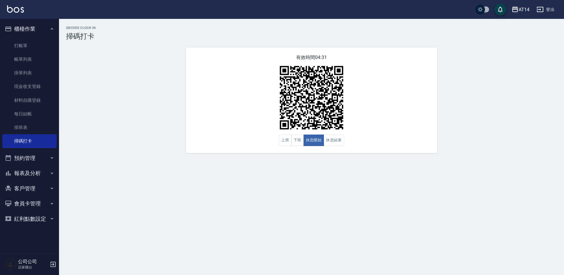
click at [41, 162] on button "預約管理" at bounding box center [29, 158] width 54 height 15
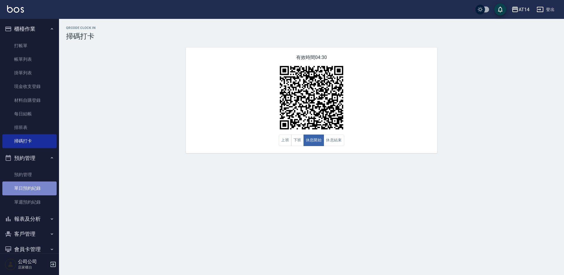
click at [45, 185] on link "單日預約紀錄" at bounding box center [29, 189] width 54 height 14
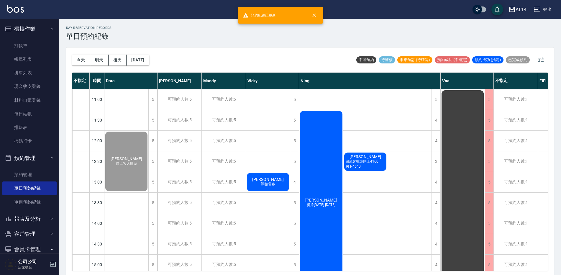
click at [329, 156] on div "邱盈瑄 燙捲1299-1899" at bounding box center [321, 202] width 44 height 185
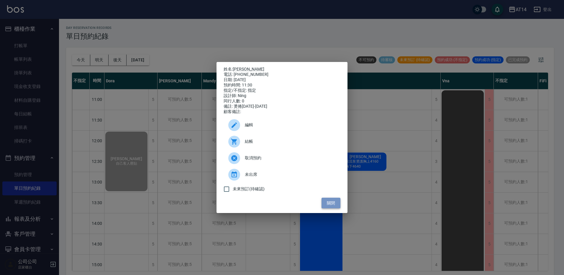
click at [334, 205] on button "關閉" at bounding box center [331, 203] width 19 height 11
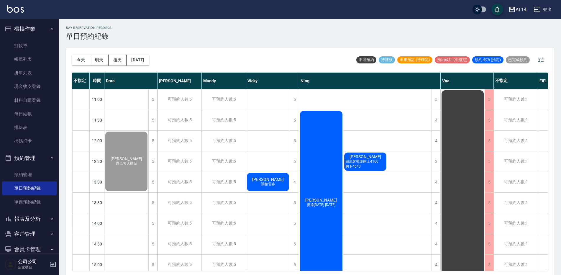
click at [371, 162] on span "回流客燙護胸上4160 胸下4640" at bounding box center [365, 164] width 43 height 10
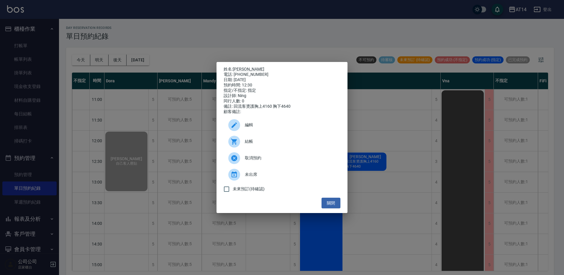
click at [266, 145] on span "結帳" at bounding box center [290, 141] width 91 height 6
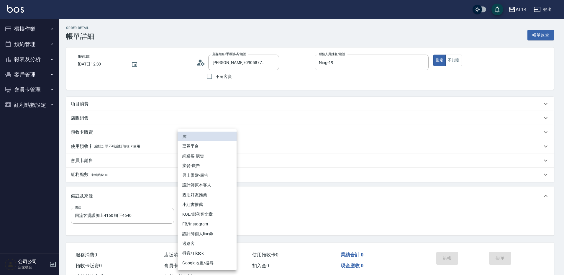
click at [213, 189] on li "設計師原本客人" at bounding box center [207, 185] width 59 height 10
type input "設計師原本客人"
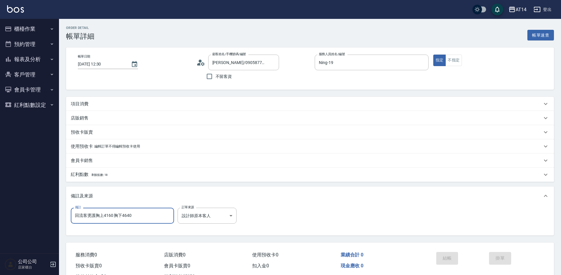
drag, startPoint x: 151, startPoint y: 215, endPoint x: 51, endPoint y: 220, distance: 100.5
click at [51, 220] on div "AT14 登出 櫃檯作業 打帳單 帳單列表 掛單列表 現金收支登錄 材料自購登錄 每日結帳 排班表 掃碼打卡 預約管理 預約管理 單日預約紀錄 單週預約紀錄 …" at bounding box center [280, 148] width 561 height 297
click at [118, 104] on div "項目消費" at bounding box center [307, 104] width 472 height 6
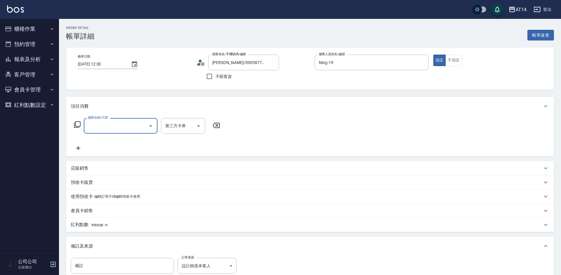
click at [116, 129] on input "服務名稱/代號" at bounding box center [116, 126] width 60 height 10
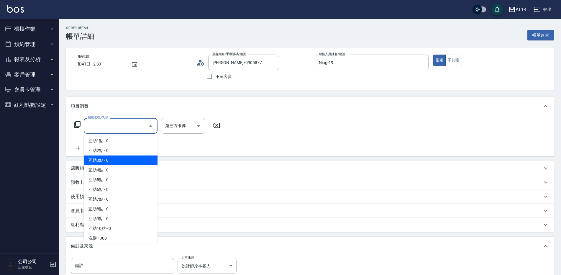
click at [115, 160] on span "互助3點 - 0" at bounding box center [121, 161] width 74 height 10
type input "互助3點(003)"
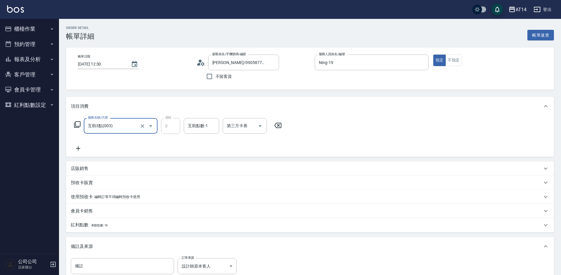
click at [195, 125] on div "互助點數-1 互助點數-1" at bounding box center [201, 126] width 35 height 16
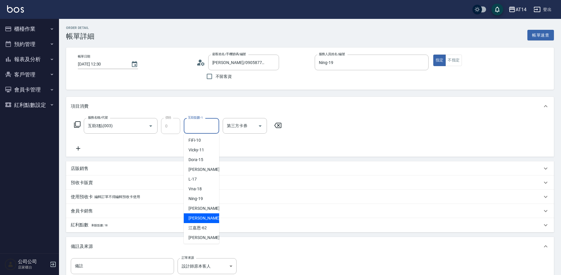
scroll to position [89, 0]
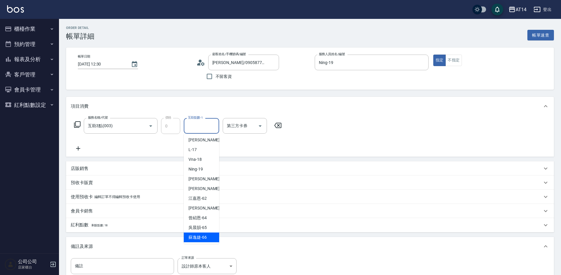
click at [200, 235] on span "蘇逸婕 -66" at bounding box center [198, 237] width 18 height 6
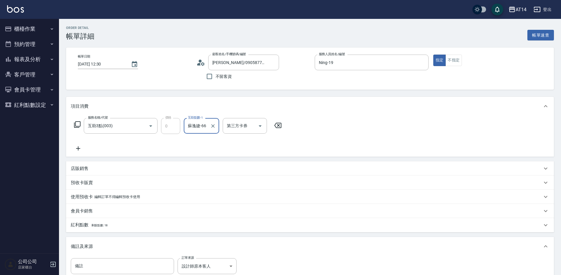
click at [196, 127] on input "蘇逸婕-66" at bounding box center [197, 126] width 21 height 10
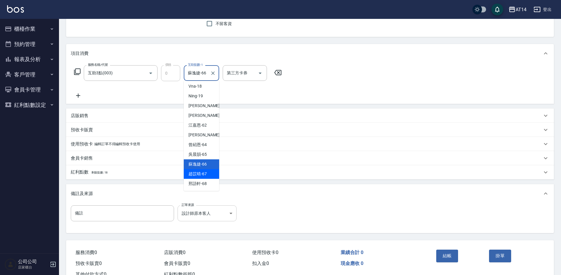
scroll to position [59, 0]
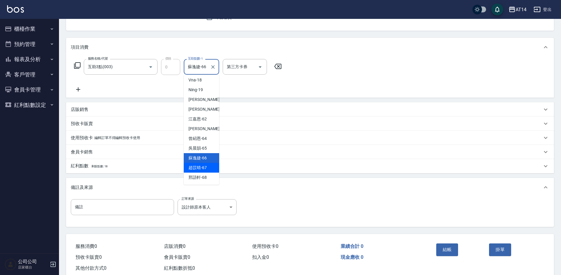
click at [205, 168] on span "趙苡晴 -67" at bounding box center [198, 168] width 18 height 6
type input "趙苡晴-67"
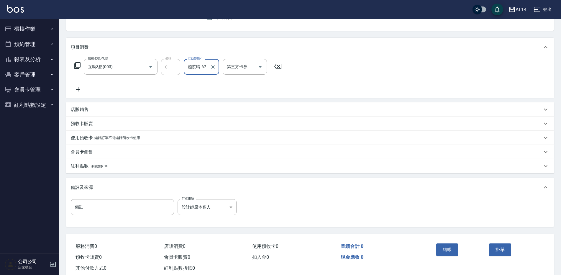
click at [79, 91] on icon at bounding box center [78, 89] width 15 height 7
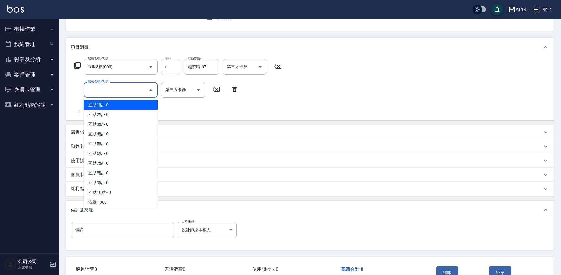
click at [98, 90] on input "服務名稱/代號" at bounding box center [116, 90] width 60 height 10
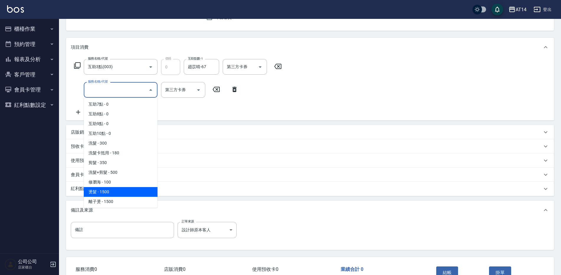
click at [111, 190] on span "燙髮 - 1500" at bounding box center [121, 192] width 74 height 10
type input "3"
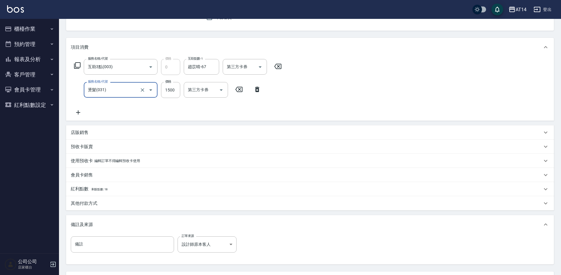
click at [77, 112] on icon at bounding box center [78, 112] width 15 height 7
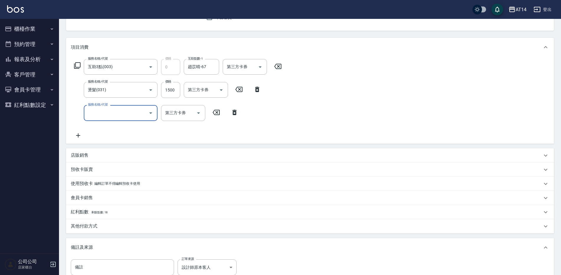
click at [102, 113] on input "服務名稱/代號" at bounding box center [116, 113] width 60 height 10
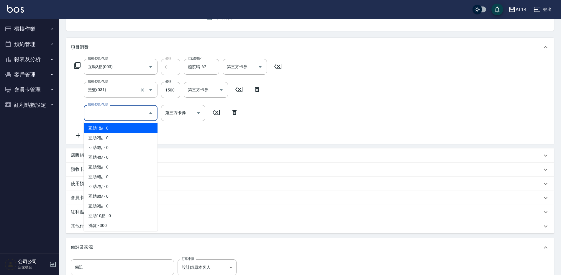
click at [113, 89] on input "燙髮(031)" at bounding box center [112, 90] width 52 height 10
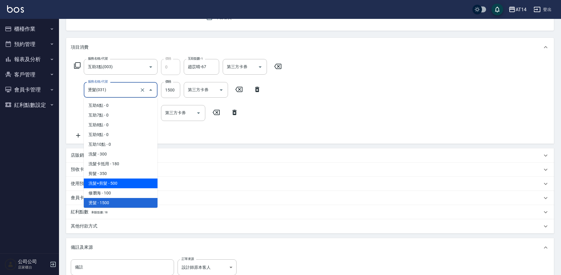
scroll to position [78, 0]
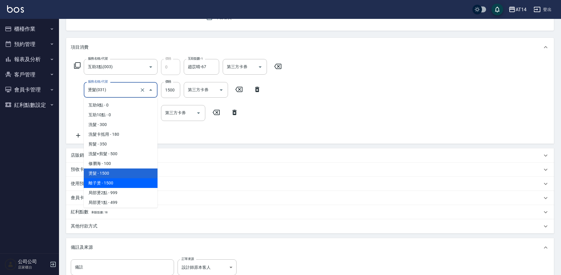
click at [115, 182] on span "離子燙 - 1500" at bounding box center [121, 183] width 74 height 10
type input "離子燙(032)"
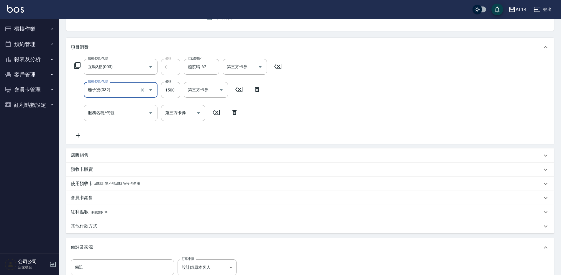
click at [113, 113] on div "服務名稱/代號 服務名稱/代號" at bounding box center [121, 113] width 74 height 16
type input "051"
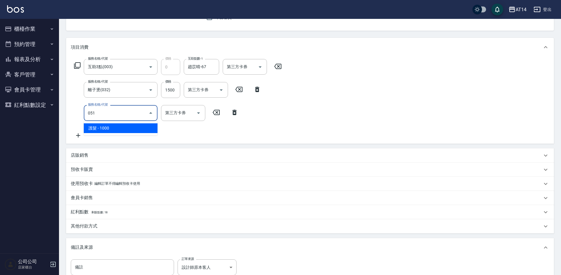
type input "5"
click at [169, 86] on input "1500" at bounding box center [170, 90] width 19 height 16
type input "護髮(051)"
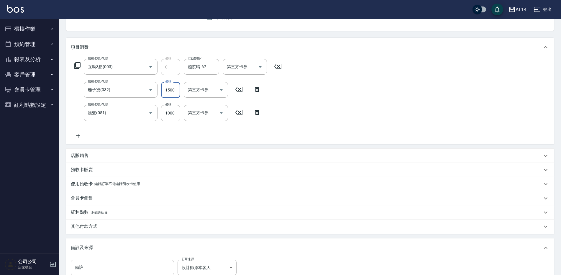
type input "1"
type input "2"
type input "1880"
type input "6"
type input "1880"
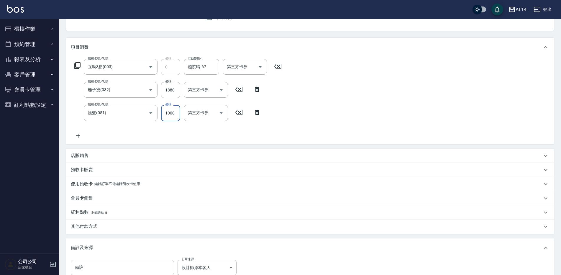
click at [177, 116] on input "1000" at bounding box center [170, 113] width 19 height 16
type input "1"
type input "4"
type input "1880"
type input "8"
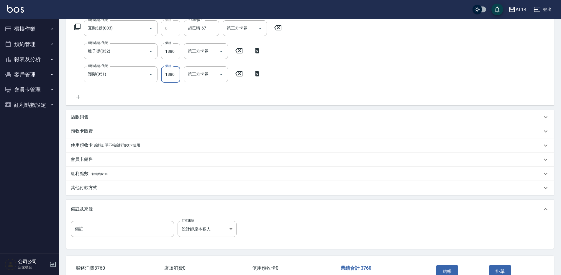
scroll to position [118, 0]
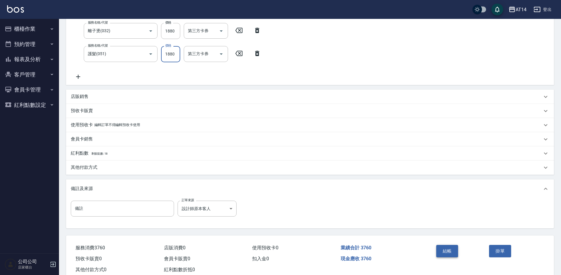
type input "1880"
click at [451, 252] on button "結帳" at bounding box center [448, 251] width 22 height 12
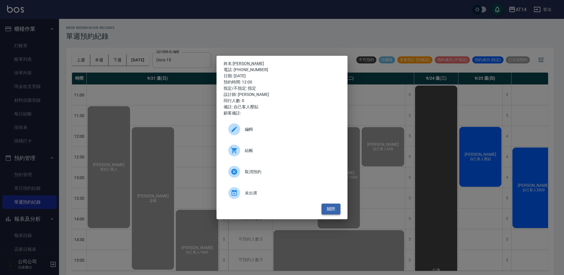
click at [336, 210] on button "關閉" at bounding box center [331, 209] width 19 height 11
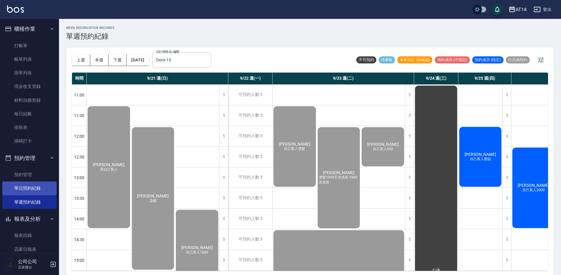
click at [34, 189] on link "單日預約紀錄" at bounding box center [29, 189] width 54 height 14
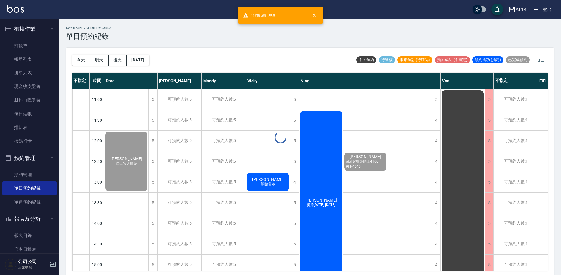
click at [326, 182] on div at bounding box center [280, 137] width 561 height 275
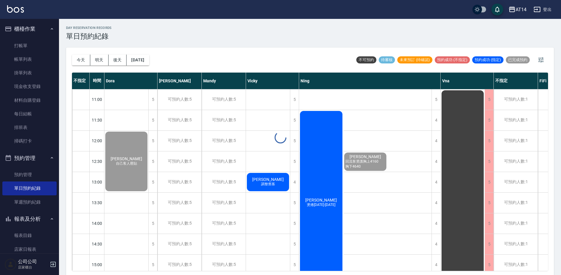
click at [317, 175] on div at bounding box center [280, 137] width 561 height 275
click at [333, 150] on div "[PERSON_NAME]捲[DATE]-[DATE]" at bounding box center [321, 202] width 44 height 185
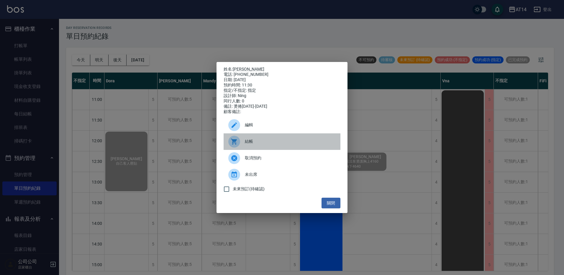
click at [261, 143] on span "結帳" at bounding box center [290, 141] width 91 height 6
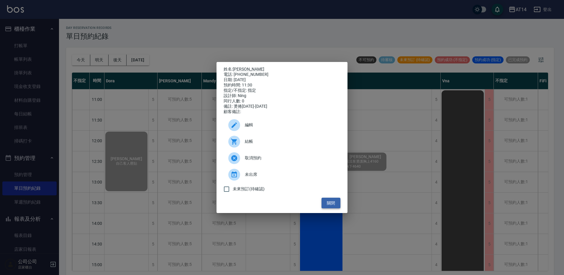
click at [326, 202] on button "關閉" at bounding box center [331, 203] width 19 height 11
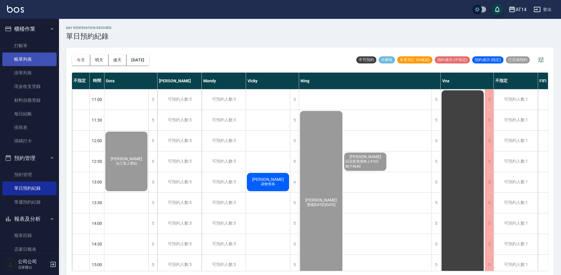
click at [28, 62] on link "帳單列表" at bounding box center [29, 60] width 54 height 14
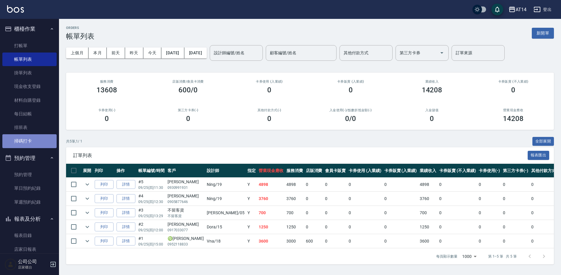
click at [32, 138] on link "掃碼打卡" at bounding box center [29, 141] width 54 height 14
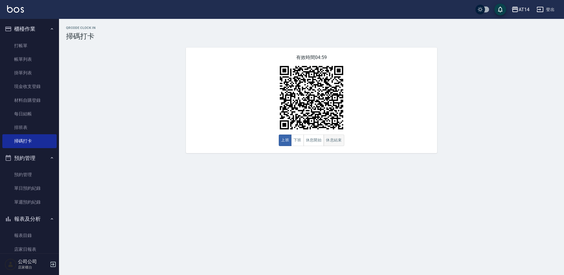
click at [330, 139] on button "休息結束" at bounding box center [334, 141] width 21 height 12
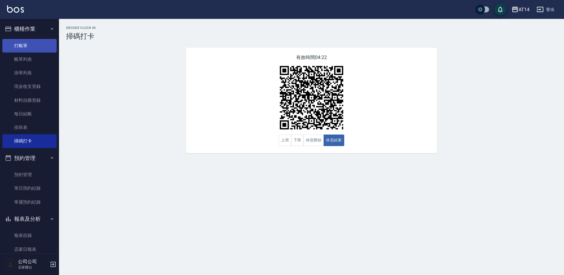
click at [19, 48] on link "打帳單" at bounding box center [29, 46] width 54 height 14
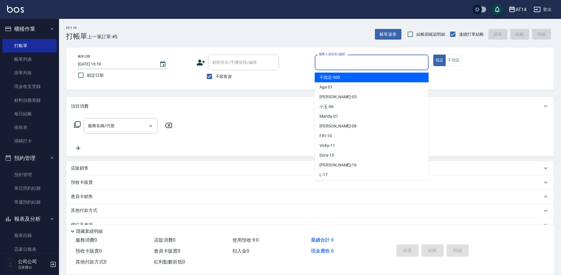
click at [349, 67] on input "服務人員姓名/編號" at bounding box center [372, 62] width 109 height 10
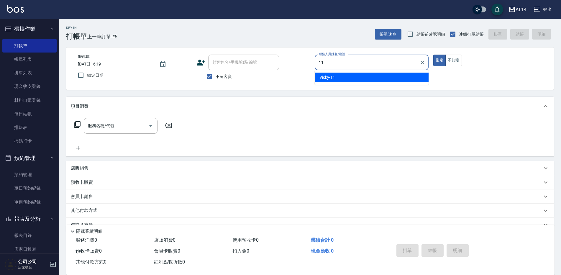
type input "Vicky-11"
type button "true"
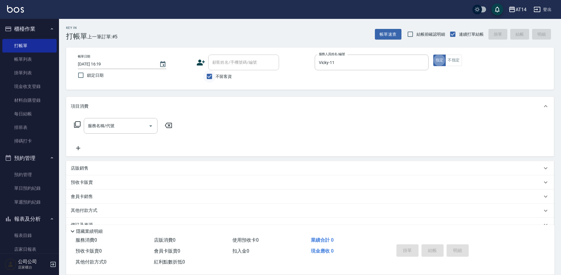
click at [213, 77] on input "不留客資" at bounding box center [209, 76] width 12 height 12
checkbox input "false"
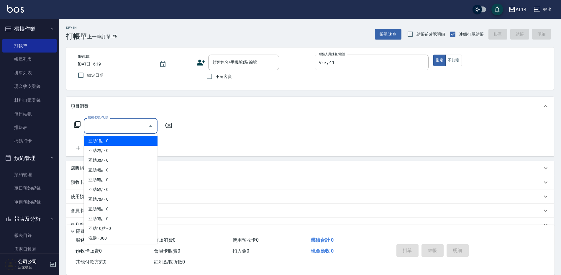
click at [119, 124] on input "服務名稱/代號" at bounding box center [116, 126] width 60 height 10
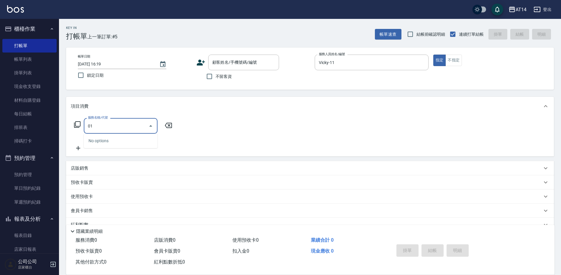
type input "011"
type input "1"
type input "洗髮(011)"
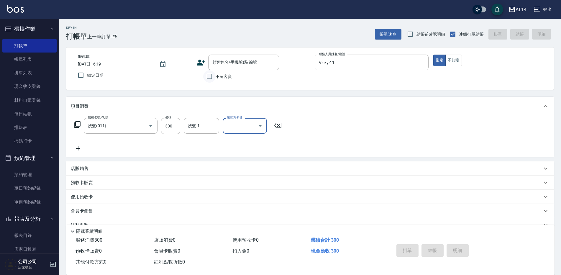
click at [210, 77] on input "不留客資" at bounding box center [209, 76] width 12 height 12
checkbox input "true"
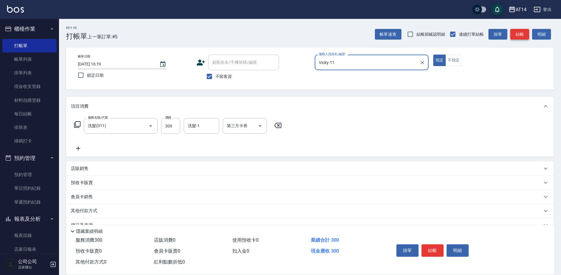
click at [515, 38] on button "結帳" at bounding box center [520, 34] width 19 height 11
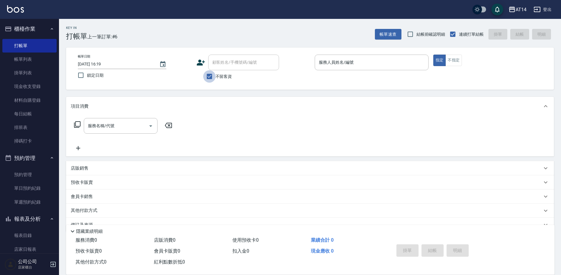
drag, startPoint x: 215, startPoint y: 76, endPoint x: 236, endPoint y: 68, distance: 22.4
click at [216, 76] on label "不留客資" at bounding box center [217, 76] width 29 height 12
click at [216, 76] on input "不留客資" at bounding box center [209, 76] width 12 height 12
checkbox input "false"
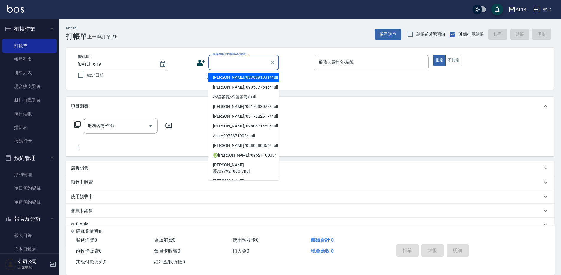
click at [240, 66] on input "顧客姓名/手機號碼/編號" at bounding box center [239, 62] width 57 height 10
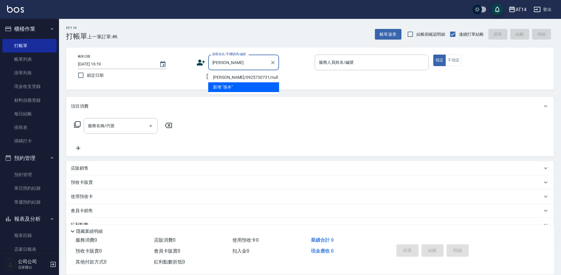
click at [264, 79] on li "孫本初/0925730731/null" at bounding box center [243, 78] width 71 height 10
type input "孫本初/0925730731/null"
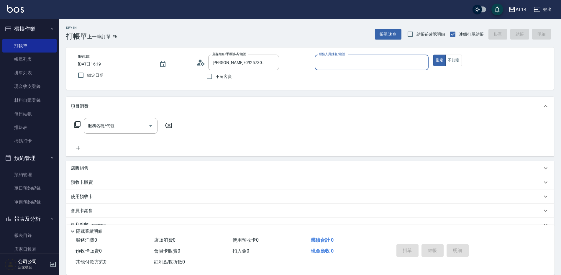
click at [333, 66] on input "服務人員姓名/編號" at bounding box center [372, 62] width 109 height 10
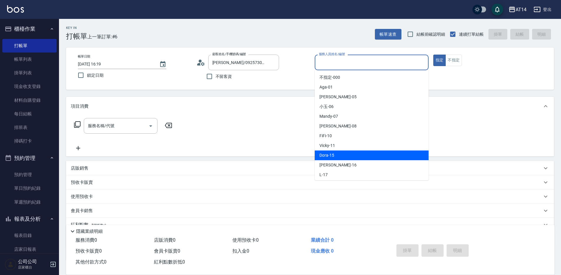
click at [338, 155] on div "Dora -15" at bounding box center [372, 156] width 114 height 10
type input "Dora-15"
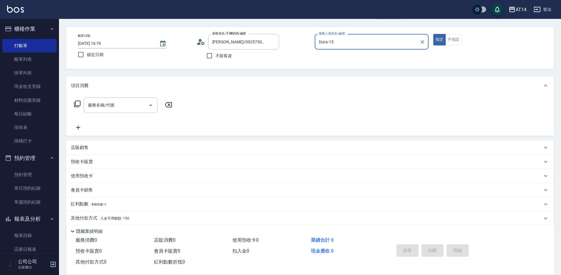
scroll to position [42, 0]
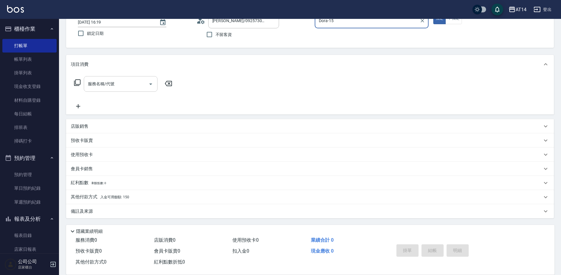
click at [129, 84] on input "服務名稱/代號" at bounding box center [116, 84] width 60 height 10
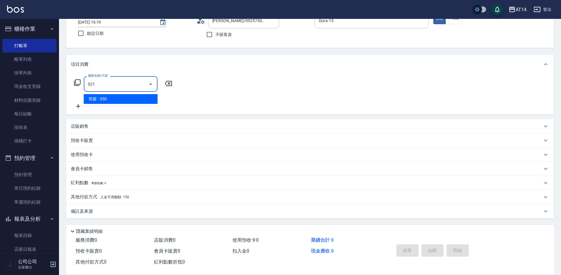
type input "剪髮(021)"
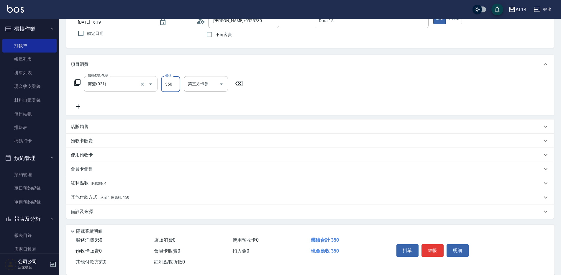
type input "0"
type input "150"
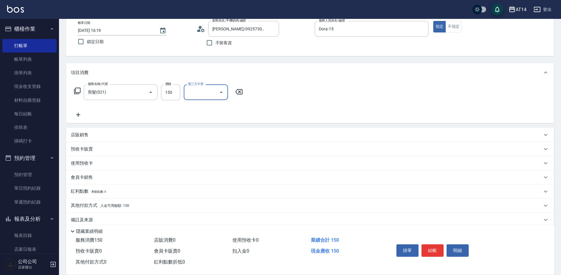
scroll to position [42, 0]
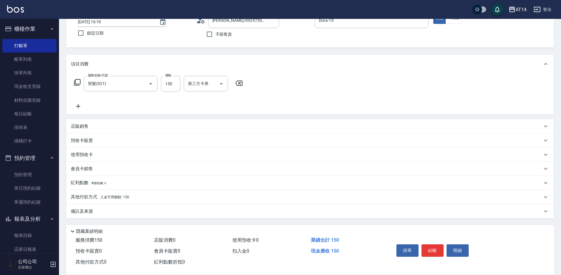
click at [157, 197] on div "其他付款方式 入金可用餘額: 150" at bounding box center [307, 197] width 472 height 6
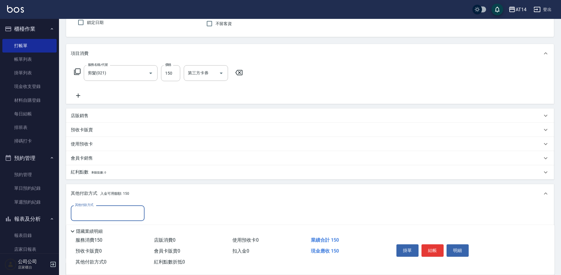
scroll to position [0, 0]
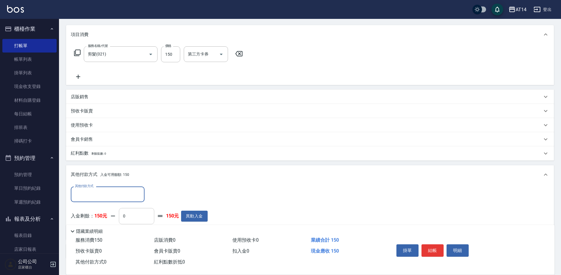
click at [128, 219] on input "0" at bounding box center [136, 216] width 35 height 16
type input "150"
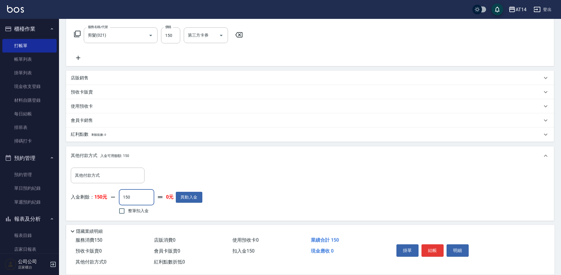
scroll to position [101, 0]
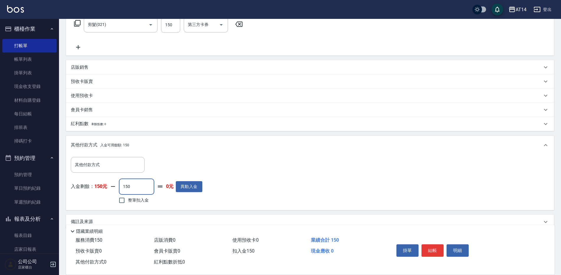
click at [285, 179] on div "其他付款方式 其他付款方式 入金剩餘： 150元 150 ​ 整筆扣入金 0元 異動入金" at bounding box center [310, 181] width 479 height 48
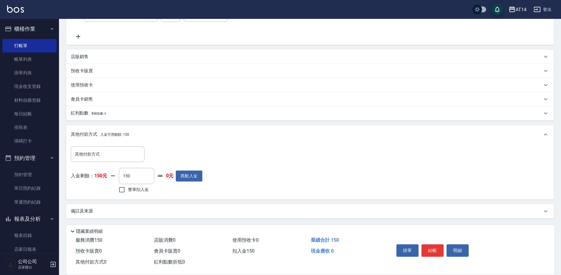
click at [197, 211] on div "備註及來源" at bounding box center [307, 211] width 472 height 6
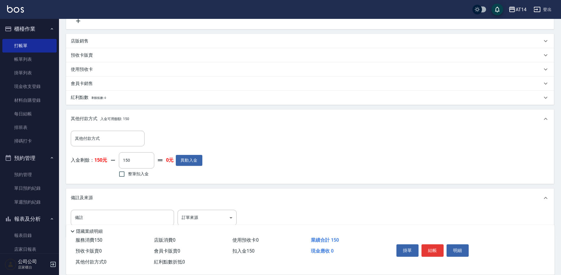
scroll to position [141, 0]
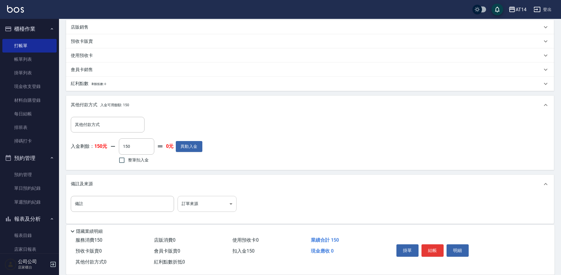
click at [222, 200] on body "AT14 登出 櫃檯作業 打帳單 帳單列表 掛單列表 現金收支登錄 材料自購登錄 每日結帳 排班表 掃碼打卡 預約管理 預約管理 單日預約紀錄 單週預約紀錄 …" at bounding box center [280, 70] width 561 height 422
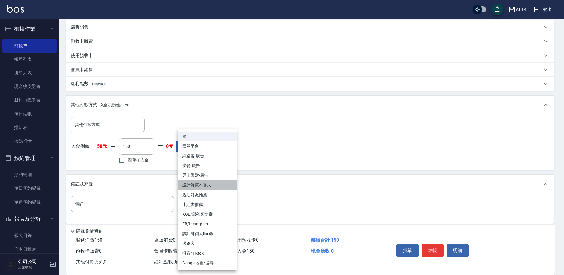
click at [226, 187] on li "設計師原本客人" at bounding box center [207, 185] width 59 height 10
type input "設計師原本客人"
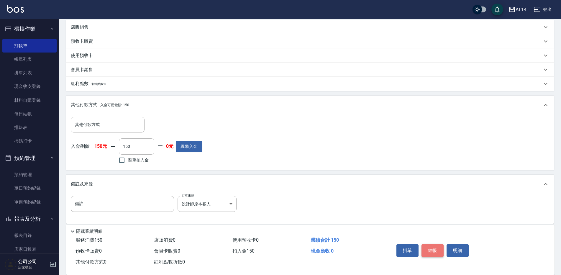
click at [438, 248] on button "結帳" at bounding box center [433, 250] width 22 height 12
type input "2025/09/25 16:27"
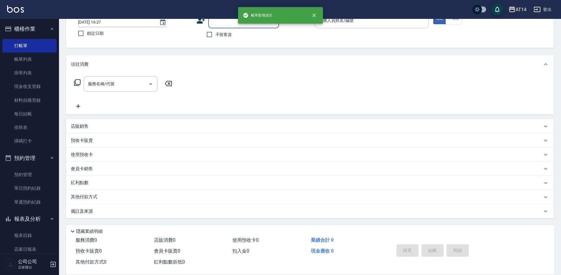
scroll to position [0, 0]
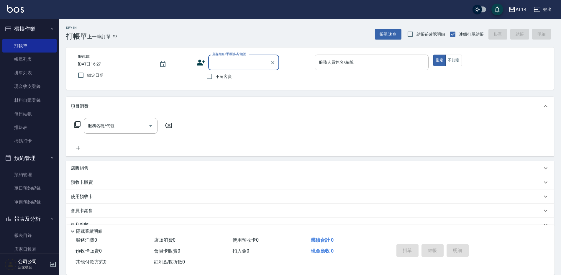
click at [226, 76] on span "不留客資" at bounding box center [224, 76] width 17 height 6
click at [216, 76] on input "不留客資" at bounding box center [209, 76] width 12 height 12
checkbox input "true"
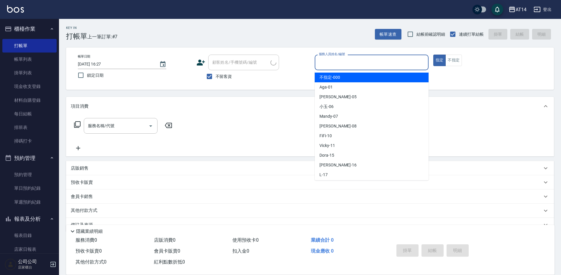
click at [344, 63] on input "服務人員姓名/編號" at bounding box center [372, 62] width 109 height 10
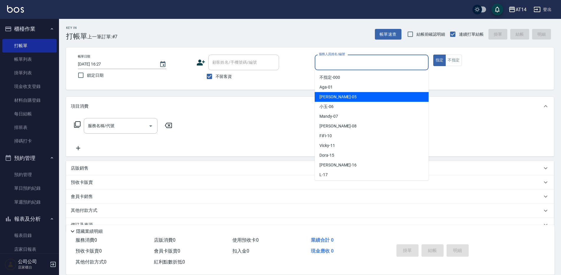
click at [327, 101] on div "Patty -05" at bounding box center [372, 97] width 114 height 10
type input "Patty-05"
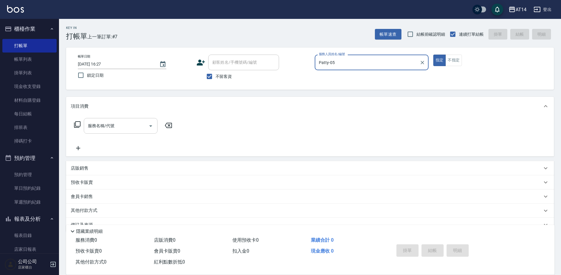
click at [93, 127] on input "服務名稱/代號" at bounding box center [116, 126] width 60 height 10
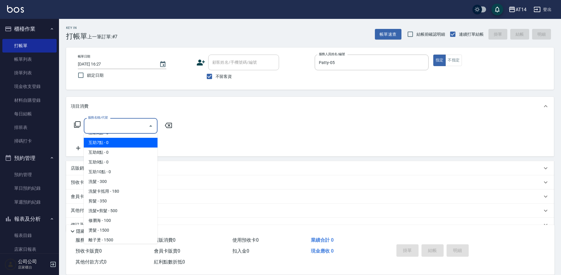
scroll to position [59, 0]
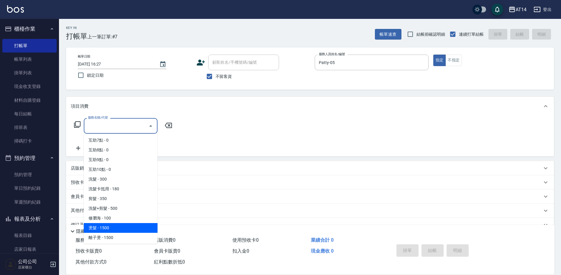
click at [108, 228] on span "燙髮 - 1500" at bounding box center [121, 228] width 74 height 10
type input "燙髮(031)"
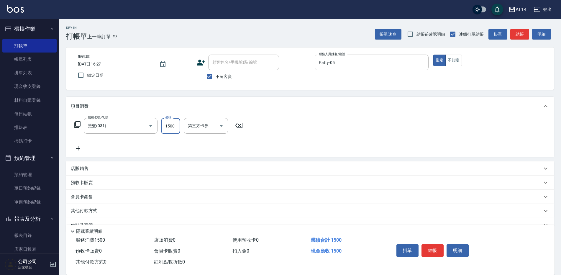
click at [176, 126] on input "1500" at bounding box center [170, 126] width 19 height 16
type input "3100"
click at [80, 148] on icon at bounding box center [78, 148] width 15 height 7
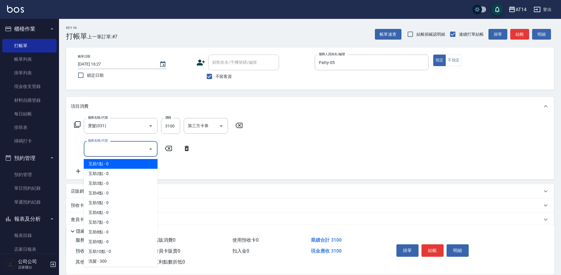
click at [91, 151] on input "服務名稱/代號" at bounding box center [116, 149] width 60 height 10
click at [112, 163] on span "互助1點 - 0" at bounding box center [121, 164] width 74 height 10
type input "互助1點(001)"
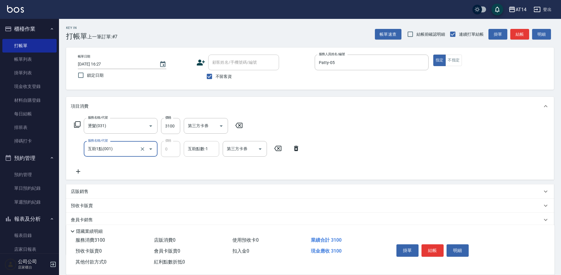
click at [195, 149] on div "互助點數-1 互助點數-1" at bounding box center [201, 149] width 35 height 16
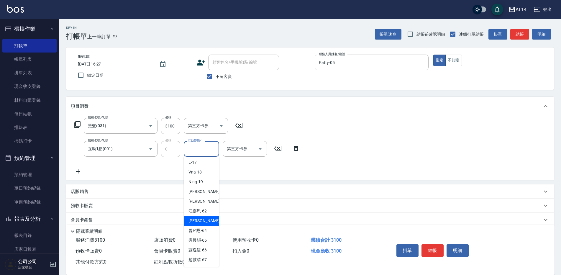
scroll to position [109, 0]
click at [200, 248] on span "趙苡晴 -67" at bounding box center [198, 250] width 18 height 6
type input "趙苡晴-67"
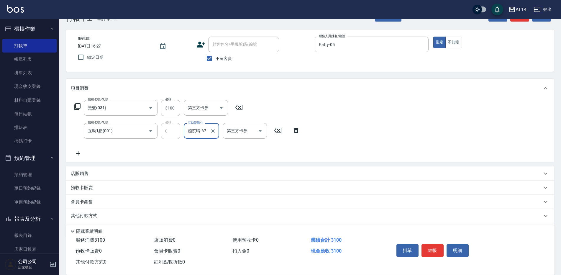
scroll to position [37, 0]
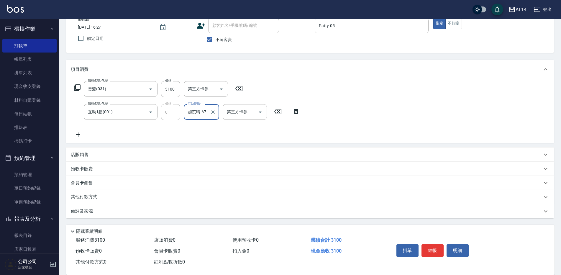
click at [91, 197] on p "其他付款方式" at bounding box center [86, 197] width 30 height 6
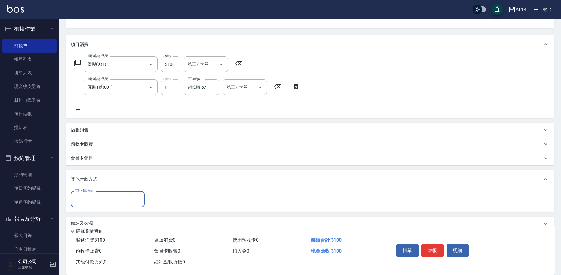
scroll to position [66, 0]
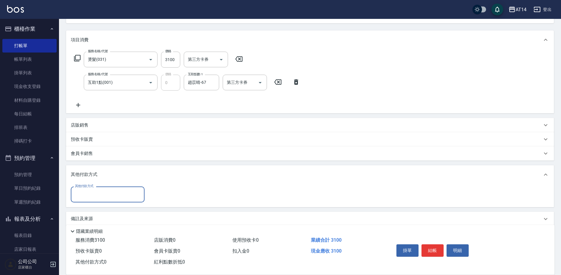
click at [121, 190] on input "其他付款方式" at bounding box center [107, 194] width 68 height 10
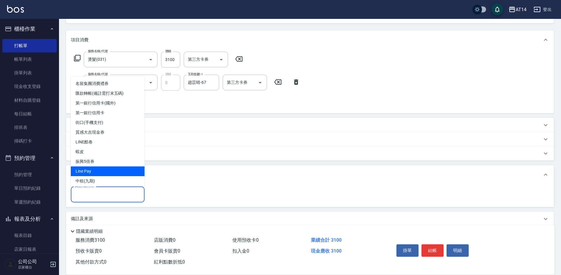
click at [92, 169] on span "Line Pay" at bounding box center [108, 171] width 74 height 10
type input "Line Pay"
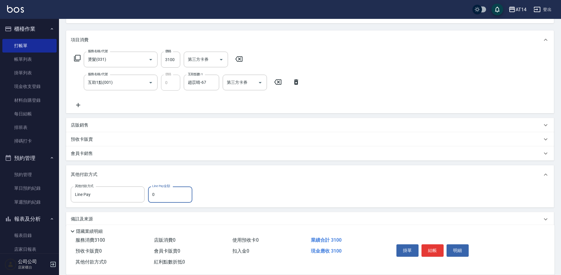
drag, startPoint x: 161, startPoint y: 194, endPoint x: 150, endPoint y: 197, distance: 11.1
click at [150, 197] on input "0" at bounding box center [170, 195] width 44 height 16
type input "3100"
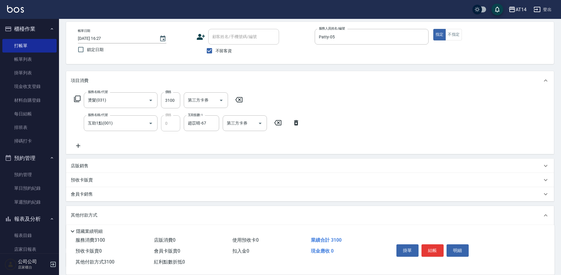
scroll to position [0, 0]
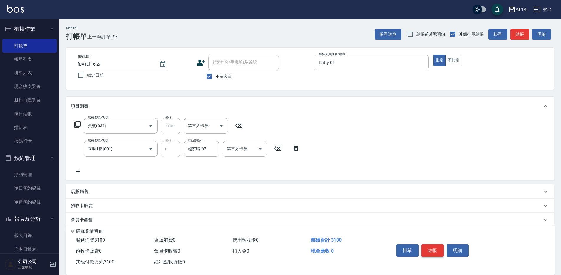
click at [436, 250] on button "結帳" at bounding box center [433, 250] width 22 height 12
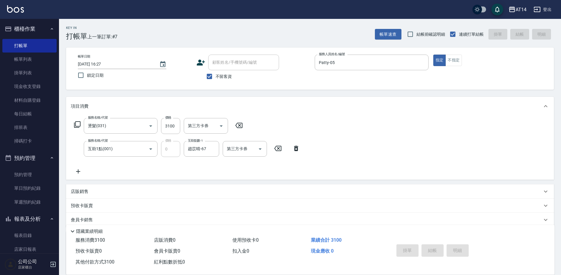
type input "2025/09/25 16:28"
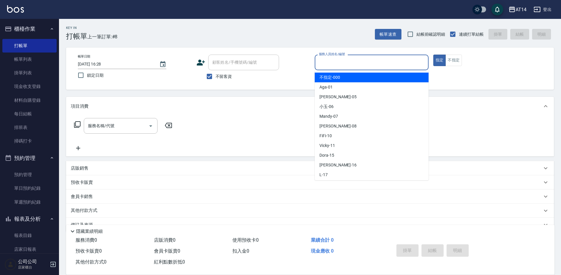
click at [331, 66] on input "服務人員姓名/編號" at bounding box center [372, 62] width 109 height 10
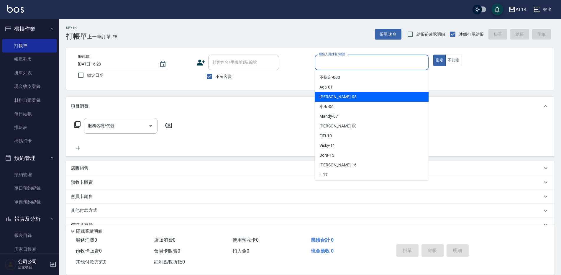
click at [319, 98] on div "Patty -05" at bounding box center [372, 97] width 114 height 10
type input "Patty-05"
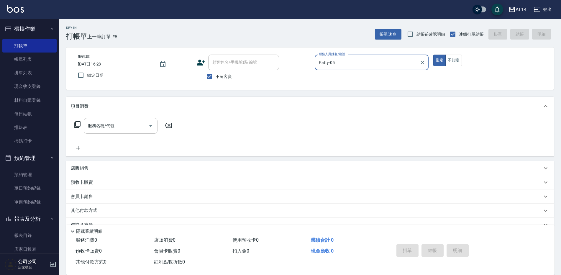
click at [104, 128] on div "服務名稱/代號 服務名稱/代號" at bounding box center [121, 126] width 74 height 16
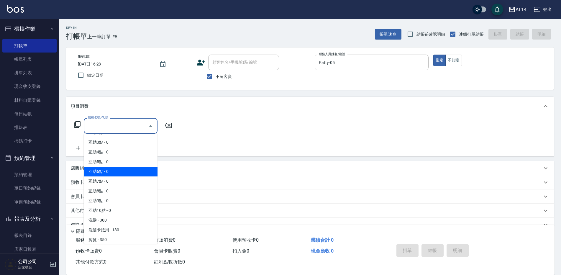
scroll to position [59, 0]
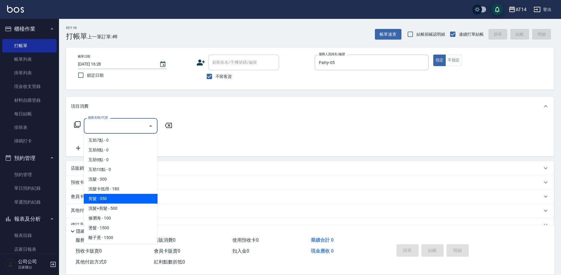
click at [104, 198] on span "剪髮 - 350" at bounding box center [121, 199] width 74 height 10
type input "剪髮(021)"
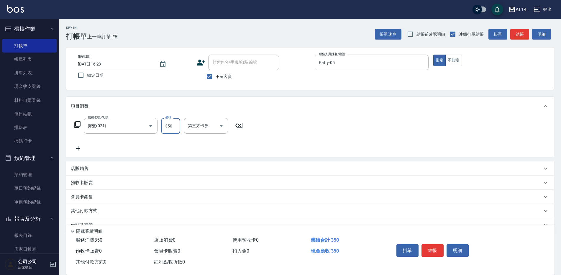
click at [180, 121] on input "350" at bounding box center [170, 126] width 19 height 16
type input "450"
click at [438, 245] on button "結帳" at bounding box center [433, 250] width 22 height 12
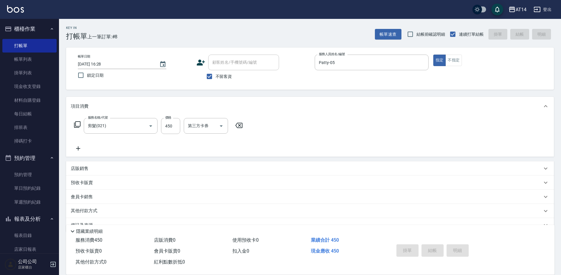
type input "2025/09/25 16:56"
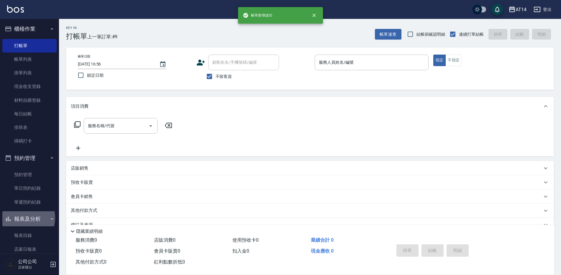
click at [22, 218] on button "報表及分析" at bounding box center [29, 218] width 54 height 15
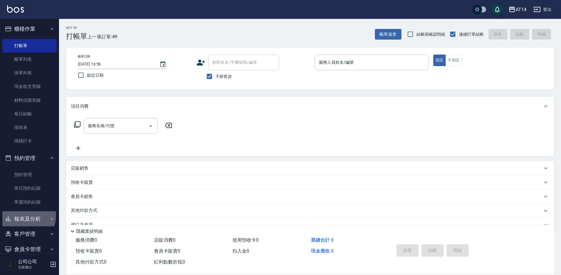
click at [25, 216] on button "報表及分析" at bounding box center [29, 218] width 54 height 15
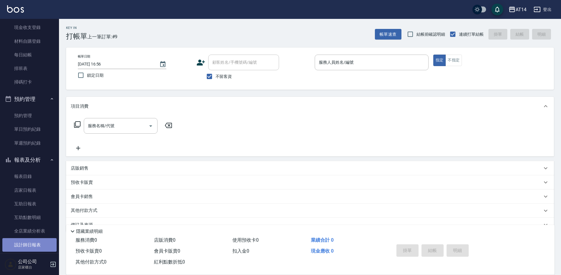
click at [30, 244] on link "設計師日報表" at bounding box center [29, 245] width 54 height 14
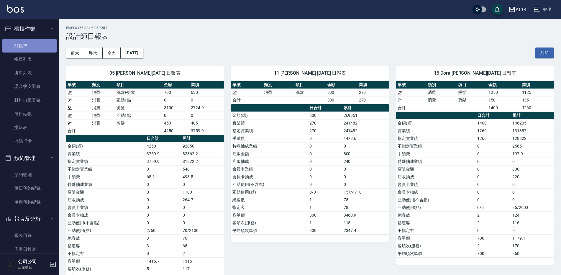
click at [34, 45] on link "打帳單" at bounding box center [29, 46] width 54 height 14
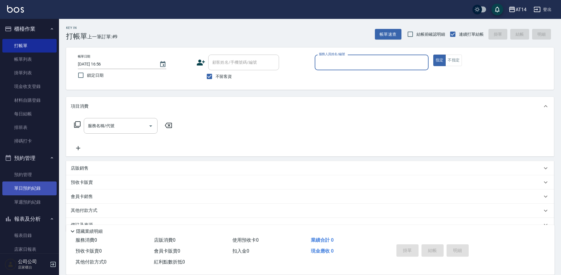
click at [29, 188] on link "單日預約紀錄" at bounding box center [29, 189] width 54 height 14
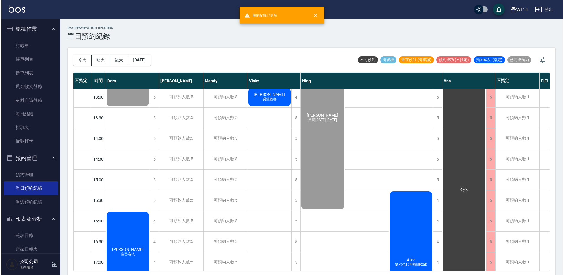
scroll to position [177, 0]
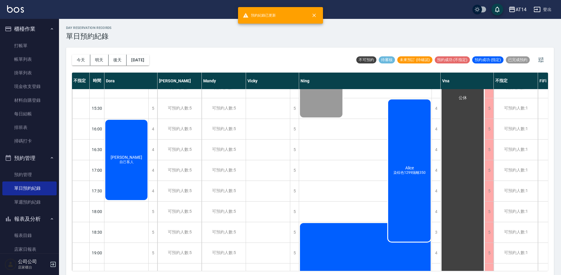
click at [400, 194] on div "Alice 染棕色1299隔離350" at bounding box center [410, 171] width 44 height 144
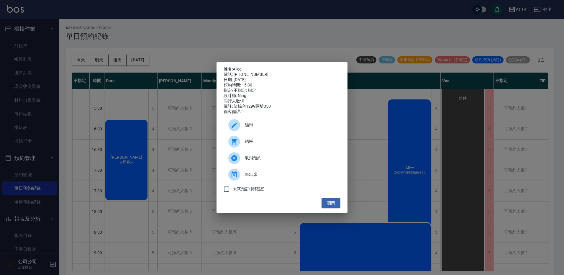
click at [281, 143] on span "結帳" at bounding box center [290, 141] width 91 height 6
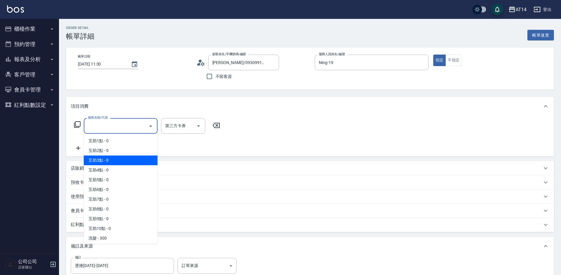
click at [128, 164] on span "互助3點 - 0" at bounding box center [121, 161] width 74 height 10
type input "互助3點(003)"
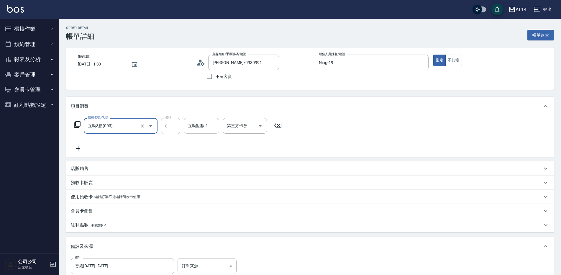
click at [199, 124] on div "互助點數-1 互助點數-1" at bounding box center [201, 126] width 35 height 16
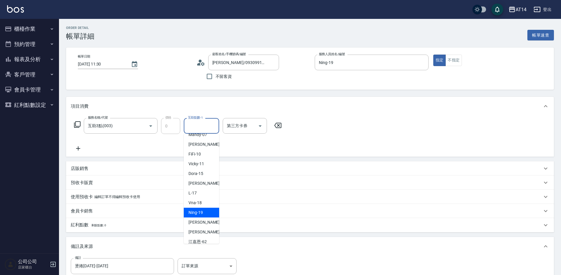
scroll to position [59, 0]
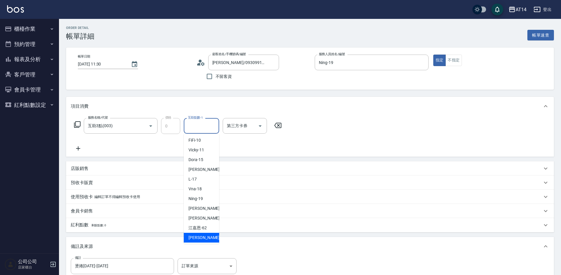
click at [203, 237] on span "楊明月 -63" at bounding box center [207, 238] width 37 height 6
type input "楊明月-63"
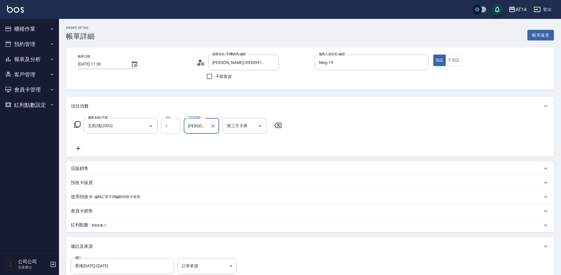
click at [78, 147] on icon at bounding box center [78, 148] width 4 height 4
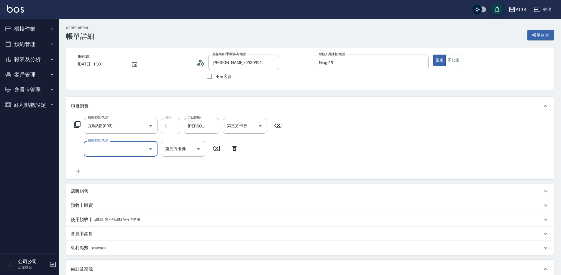
click at [101, 142] on label "服務名稱/代號" at bounding box center [98, 140] width 20 height 4
click at [101, 144] on input "服務名稱/代號" at bounding box center [116, 149] width 60 height 10
click at [114, 147] on input "服務名稱/代號" at bounding box center [116, 149] width 60 height 10
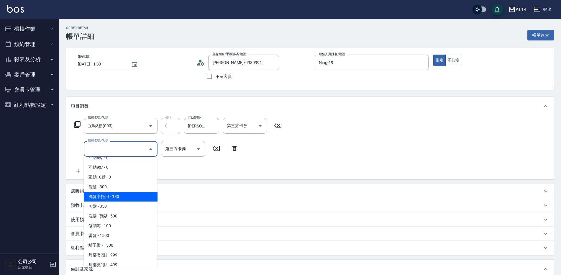
scroll to position [89, 0]
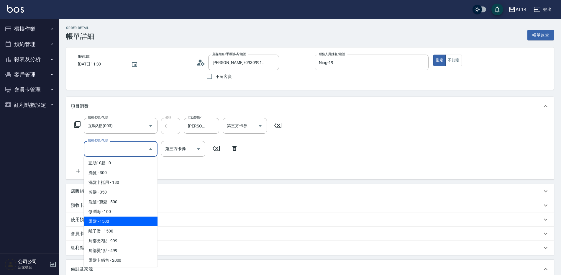
click at [115, 221] on span "燙髮 - 1500" at bounding box center [121, 222] width 74 height 10
type input "3"
type input "燙髮(031)"
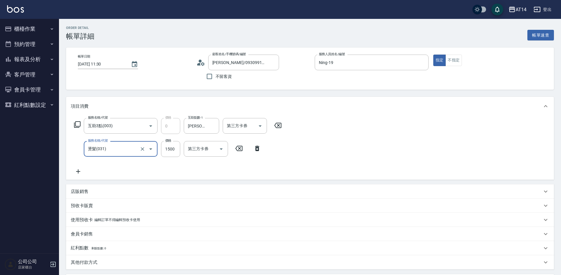
click at [79, 172] on icon at bounding box center [78, 171] width 4 height 4
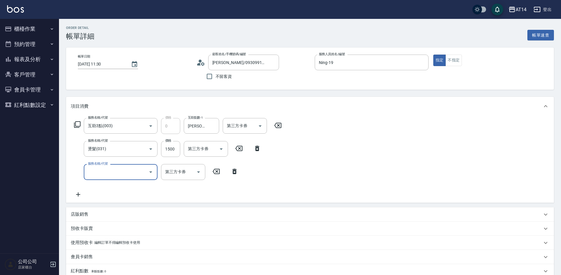
click at [101, 173] on input "服務名稱/代號" at bounding box center [116, 172] width 60 height 10
type input "051"
type input "5"
type input "護髮(051)"
click at [80, 193] on icon at bounding box center [78, 194] width 15 height 7
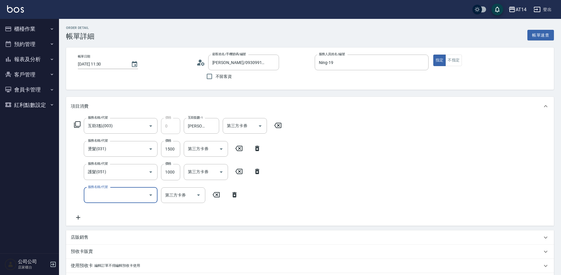
drag, startPoint x: 80, startPoint y: 193, endPoint x: 93, endPoint y: 195, distance: 12.5
click at [93, 195] on input "服務名稱/代號" at bounding box center [116, 195] width 60 height 10
type input "041"
type input "8"
type input "染髮(041)"
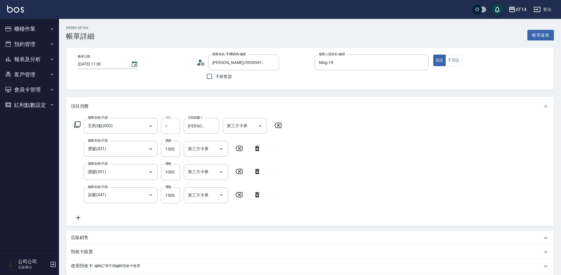
click at [119, 210] on div "服務名稱/代號 互助3點(003) 服務名稱/代號 價格 0 價格 互助點數-1 楊明月-63 互助點數-1 第三方卡券 第三方卡券 服務名稱/代號 燙髮(0…" at bounding box center [178, 169] width 215 height 103
click at [167, 196] on input "1500" at bounding box center [170, 195] width 19 height 16
type input "1"
type input "5"
type input "1299"
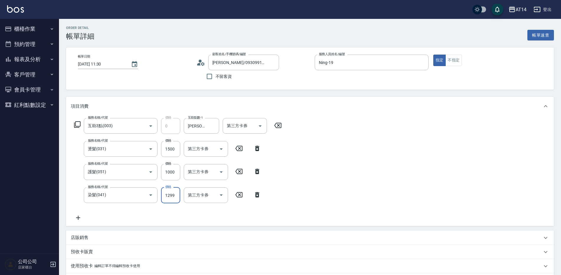
type input "8"
type input "1299"
click at [171, 152] on input "1500" at bounding box center [170, 149] width 19 height 16
type input "1"
type input "5"
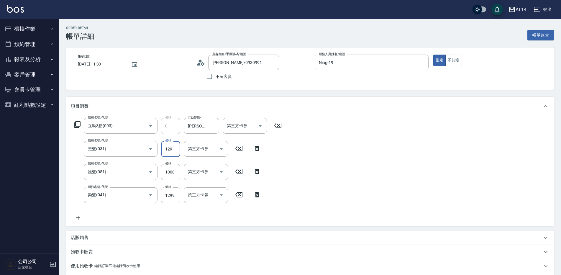
type input "1299"
type input "7"
type input "1299"
click at [173, 174] on input "1000" at bounding box center [170, 172] width 19 height 16
type input "2"
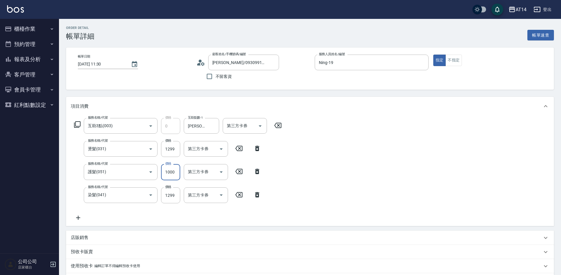
type input "5"
type input "230"
type input "6"
type input "2300"
type input "10"
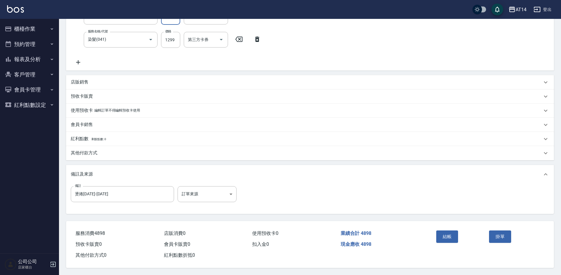
scroll to position [158, 0]
type input "2300"
drag, startPoint x: 41, startPoint y: 206, endPoint x: 37, endPoint y: 210, distance: 5.7
click at [35, 207] on div "AT14 登出 櫃檯作業 打帳單 帳單列表 掛單列表 現金收支登錄 材料自購登錄 每日結帳 排班表 掃碼打卡 預約管理 預約管理 單日預約紀錄 單週預約紀錄 …" at bounding box center [280, 59] width 561 height 431
type input "五碼"
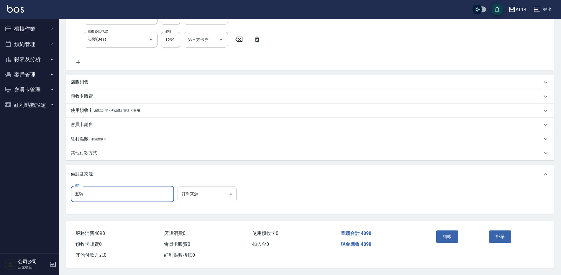
click at [199, 193] on body "AT14 登出 櫃檯作業 打帳單 帳單列表 掛單列表 現金收支登錄 材料自購登錄 每日結帳 排班表 掃碼打卡 預約管理 預約管理 單日預約紀錄 單週預約紀錄 …" at bounding box center [280, 59] width 561 height 431
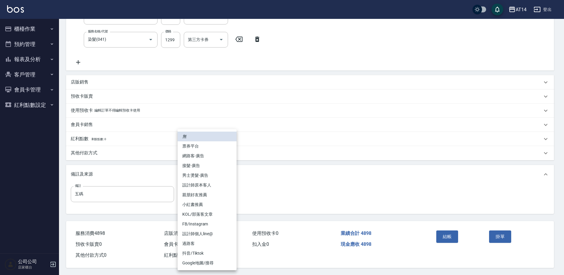
drag, startPoint x: 208, startPoint y: 156, endPoint x: 207, endPoint y: 153, distance: 3.4
click at [208, 156] on li "網路客-廣告" at bounding box center [207, 156] width 59 height 10
type input "網路客-廣告"
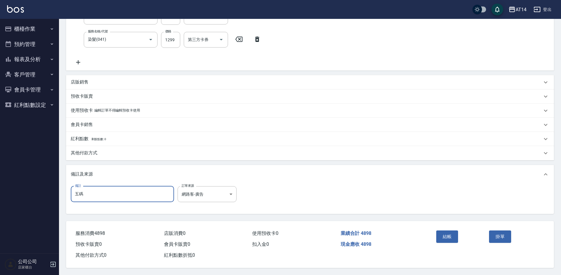
drag, startPoint x: 107, startPoint y: 194, endPoint x: 65, endPoint y: 199, distance: 42.0
click at [65, 199] on div "Order detail 帳單詳細 帳單速查 帳單日期 2025/09/25 11:30 顧客姓名/手機號碼/編號 邱盈瑄/0930991931/null 顧…" at bounding box center [310, 69] width 502 height 412
click at [38, 59] on button "報表及分析" at bounding box center [29, 59] width 54 height 15
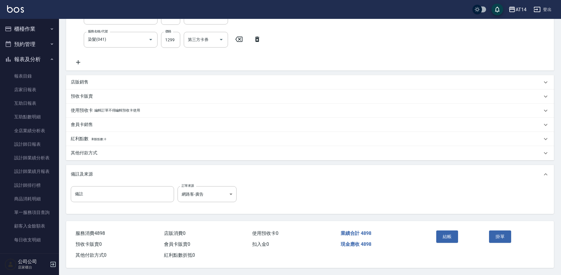
click at [33, 45] on button "預約管理" at bounding box center [29, 44] width 54 height 15
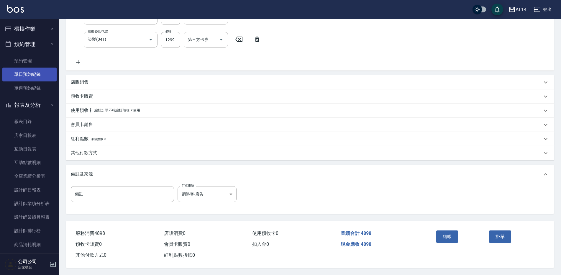
click at [34, 73] on link "單日預約紀錄" at bounding box center [29, 75] width 54 height 14
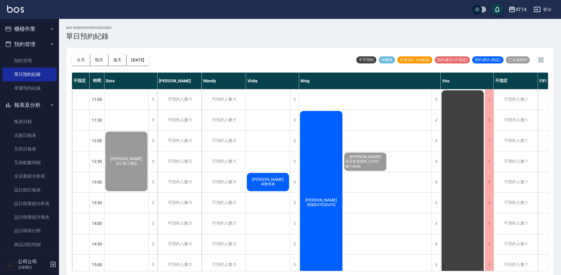
click at [324, 167] on div "邱盈瑄 燙捲1299-1899" at bounding box center [321, 202] width 44 height 185
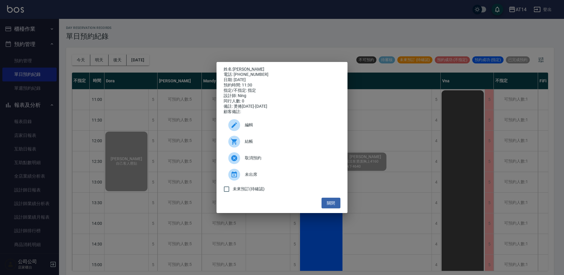
click at [248, 144] on span "結帳" at bounding box center [290, 141] width 91 height 6
click at [335, 207] on button "關閉" at bounding box center [331, 203] width 19 height 11
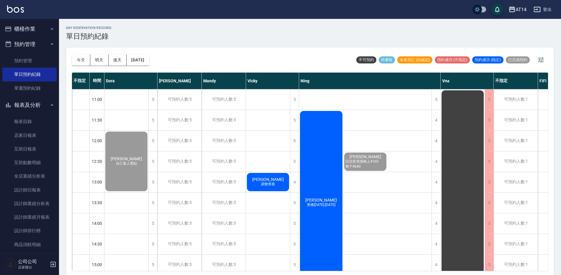
click at [321, 155] on div "邱盈瑄 燙捲1299-1899" at bounding box center [321, 202] width 44 height 185
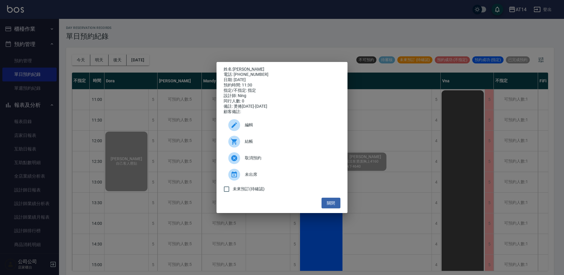
click at [251, 145] on span "結帳" at bounding box center [290, 141] width 91 height 6
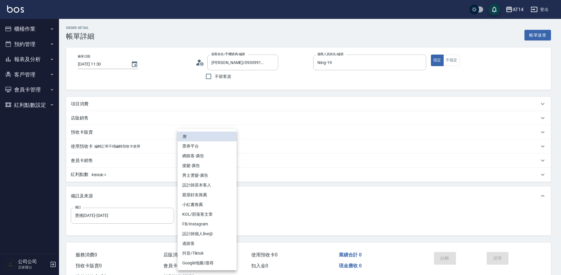
click at [204, 209] on body "AT14 登出 櫃檯作業 打帳單 帳單列表 掛單列表 現金收支登錄 材料自購登錄 每日結帳 排班表 掃碼打卡 預約管理 預約管理 單日預約紀錄 單週預約紀錄 …" at bounding box center [280, 148] width 561 height 297
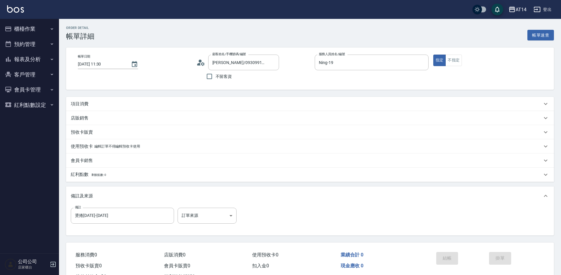
click at [210, 212] on body "AT14 登出 櫃檯作業 打帳單 帳單列表 掛單列表 現金收支登錄 材料自購登錄 每日結帳 排班表 掃碼打卡 預約管理 預約管理 單日預約紀錄 單週預約紀錄 …" at bounding box center [280, 148] width 561 height 297
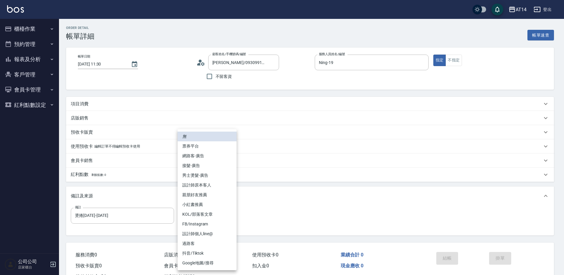
click at [217, 153] on li "網路客-廣告" at bounding box center [207, 156] width 59 height 10
type input "網路客-廣告"
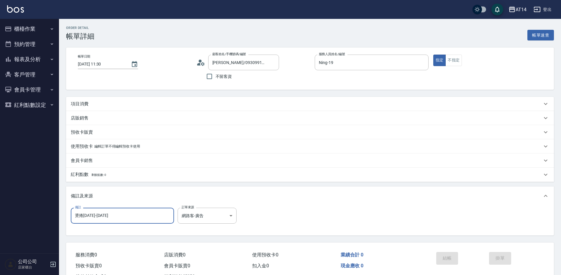
drag, startPoint x: 120, startPoint y: 219, endPoint x: 49, endPoint y: 221, distance: 71.5
click at [49, 221] on div "AT14 登出 櫃檯作業 打帳單 帳單列表 掛單列表 現金收支登錄 材料自購登錄 每日結帳 排班表 掃碼打卡 預約管理 預約管理 單日預約紀錄 單週預約紀錄 …" at bounding box center [280, 148] width 561 height 297
click at [107, 105] on div "項目消費" at bounding box center [307, 104] width 472 height 6
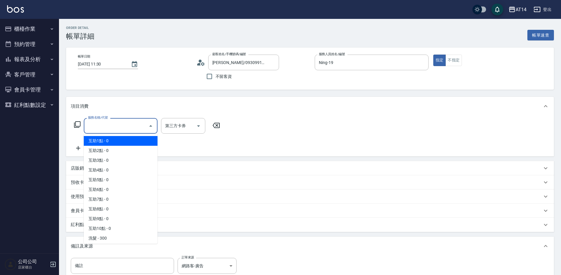
click at [116, 129] on input "服務名稱/代號" at bounding box center [116, 126] width 60 height 10
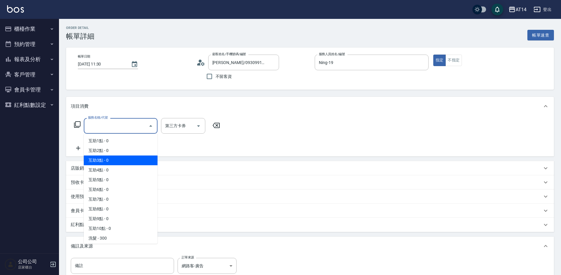
click at [122, 158] on span "互助3點 - 0" at bounding box center [121, 161] width 74 height 10
type input "互助3點(003)"
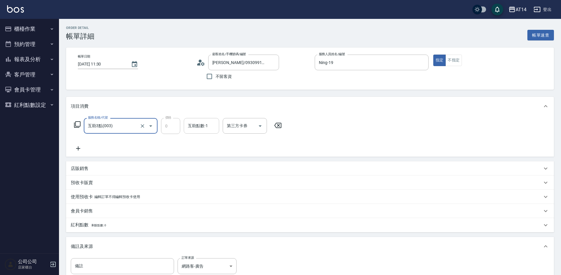
click at [197, 128] on div "互助點數-1 互助點數-1" at bounding box center [201, 126] width 35 height 16
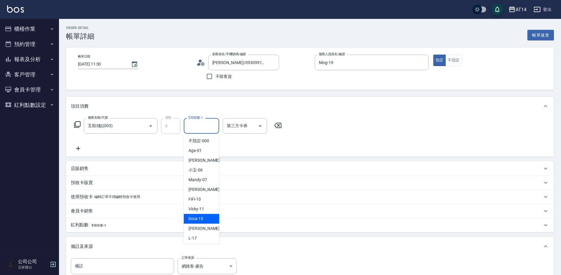
scroll to position [89, 0]
click at [205, 210] on span "[PERSON_NAME] -63" at bounding box center [207, 208] width 37 height 6
type input "[PERSON_NAME]-63"
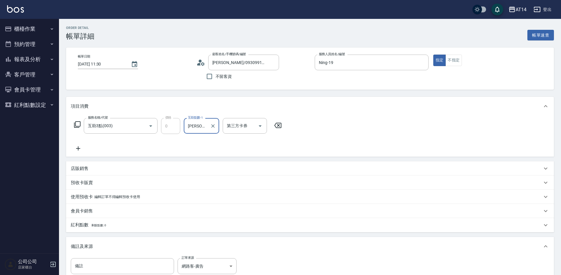
click at [77, 147] on icon at bounding box center [78, 148] width 15 height 7
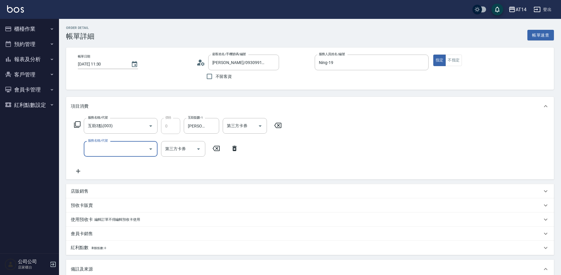
click at [102, 149] on input "服務名稱/代號" at bounding box center [116, 149] width 60 height 10
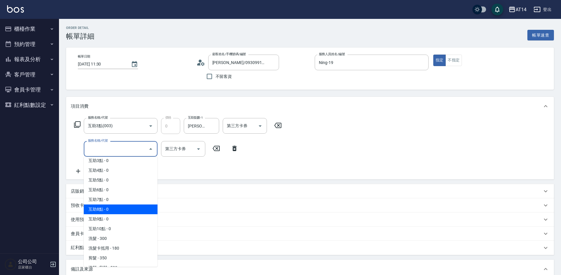
scroll to position [59, 0]
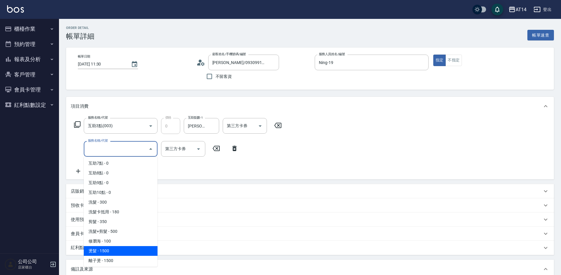
click at [110, 250] on span "燙髮 - 1500" at bounding box center [121, 251] width 74 height 10
type input "3"
type input "燙髮(031)"
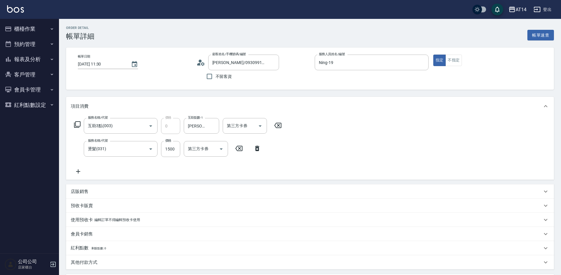
click at [79, 170] on icon at bounding box center [78, 171] width 15 height 7
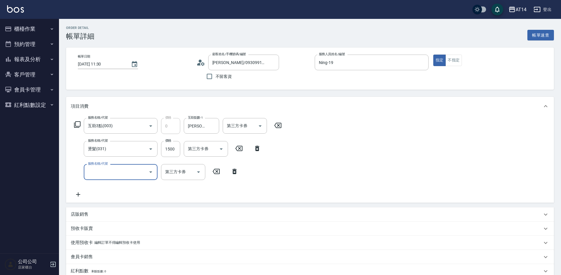
click at [108, 172] on input "服務名稱/代號" at bounding box center [116, 172] width 60 height 10
type input "051"
type input "5"
type input "護髮(051)"
click at [80, 196] on icon at bounding box center [78, 194] width 15 height 7
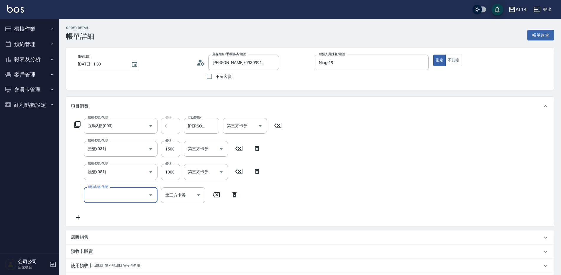
click at [102, 201] on div "服務名稱/代號" at bounding box center [121, 195] width 74 height 16
type input "041"
type input "8"
type input "染髮(041)"
click at [171, 189] on div "價格 1500 價格" at bounding box center [170, 195] width 19 height 16
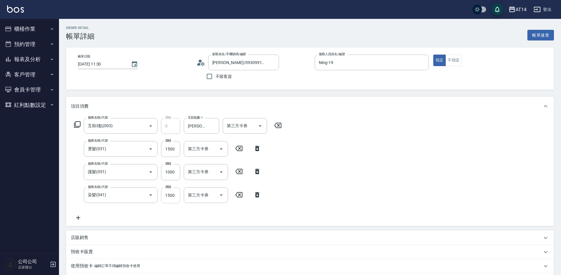
click at [171, 194] on input "1500" at bounding box center [170, 195] width 19 height 16
type input "1"
type input "5"
type input "1299"
type input "8"
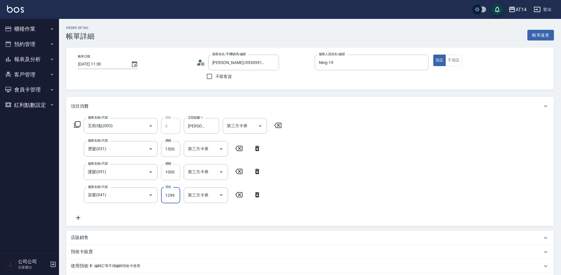
type input "1299"
click at [170, 171] on input "1000" at bounding box center [170, 172] width 19 height 16
type input "2"
type input "6"
type input "2300"
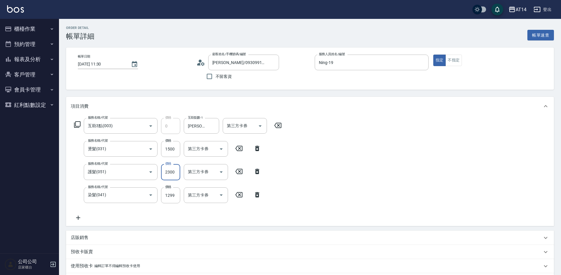
type input "10"
type input "2300"
click at [172, 152] on input "1500" at bounding box center [170, 149] width 19 height 16
type input "1"
type input "7"
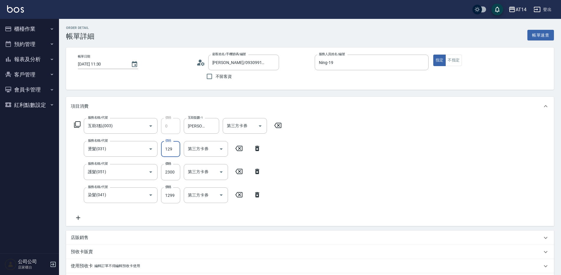
type input "1299"
type input "10"
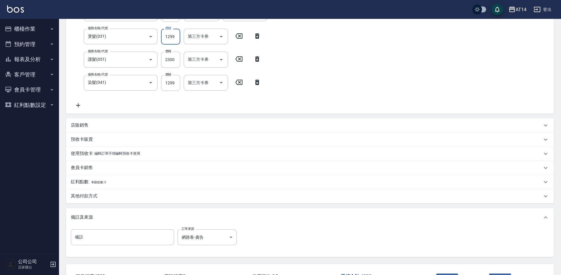
scroll to position [148, 0]
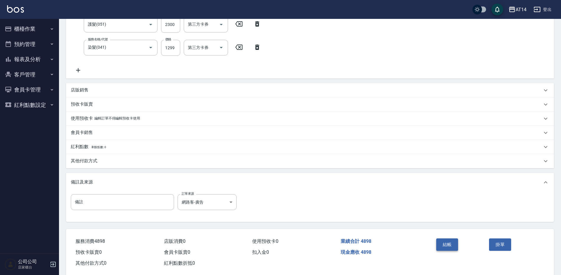
type input "1299"
click at [444, 241] on button "結帳" at bounding box center [448, 244] width 22 height 12
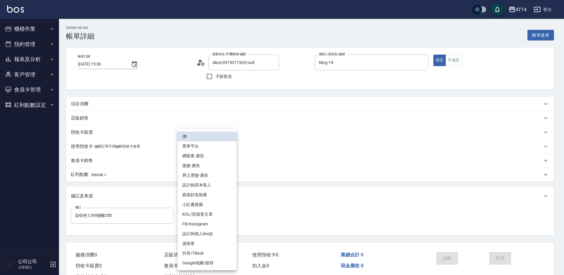
click at [215, 157] on li "網路客-廣告" at bounding box center [207, 156] width 59 height 10
type input "網路客-廣告"
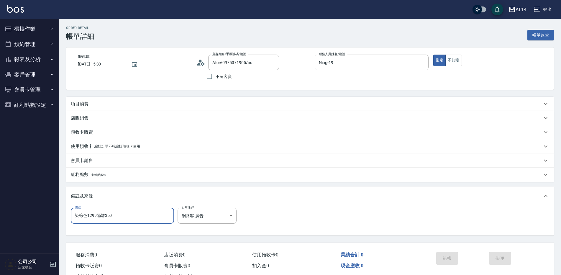
drag, startPoint x: 143, startPoint y: 212, endPoint x: 26, endPoint y: 210, distance: 117.5
click at [26, 210] on div "AT14 登出 櫃檯作業 打帳單 帳單列表 掛單列表 現金收支登錄 材料自購登錄 每日結帳 排班表 掃碼打卡 預約管理 預約管理 單日預約紀錄 單週預約紀錄 …" at bounding box center [280, 148] width 561 height 297
click at [127, 102] on div "項目消費" at bounding box center [307, 104] width 472 height 6
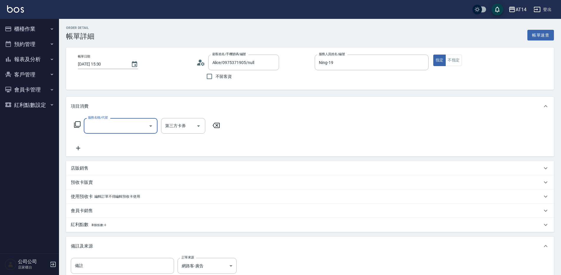
click at [107, 119] on label "服務名稱/代號" at bounding box center [98, 117] width 20 height 4
click at [107, 121] on input "服務名稱/代號" at bounding box center [116, 126] width 60 height 10
click at [111, 130] on input "服務名稱/代號" at bounding box center [116, 126] width 60 height 10
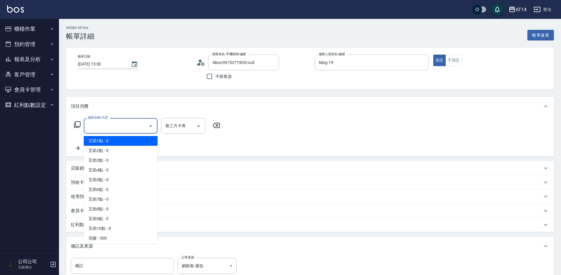
click at [117, 145] on span "互助1點 - 0" at bounding box center [121, 141] width 74 height 10
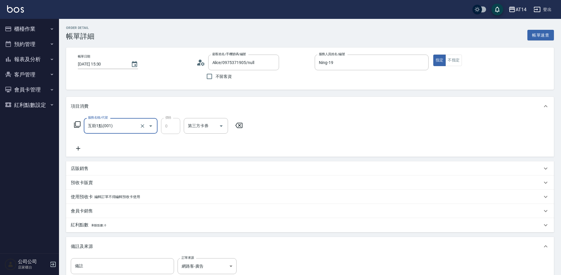
type input "互助1點(001)"
click at [197, 128] on div "互助點數-1 互助點數-1" at bounding box center [201, 126] width 35 height 16
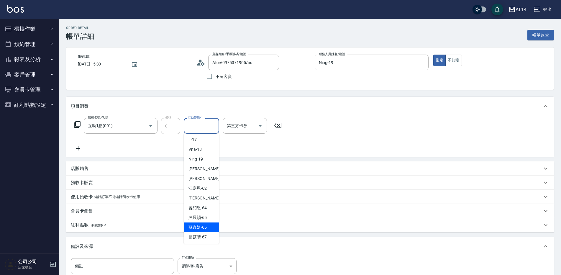
scroll to position [109, 0]
click at [205, 188] on span "[PERSON_NAME] -63" at bounding box center [207, 188] width 37 height 6
type input "[PERSON_NAME]-63"
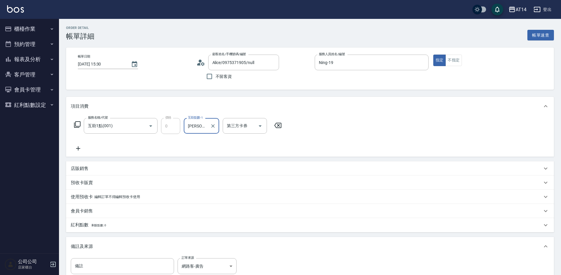
click at [79, 149] on icon at bounding box center [78, 148] width 4 height 4
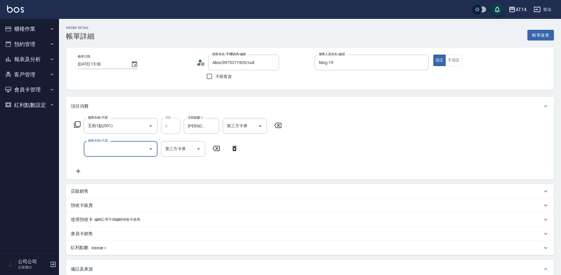
click at [94, 150] on input "服務名稱/代號" at bounding box center [116, 149] width 60 height 10
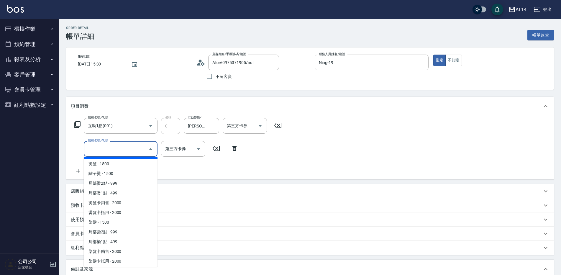
scroll to position [148, 0]
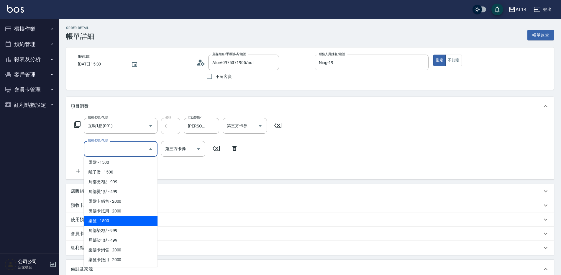
click at [118, 217] on span "染髮 - 1500" at bounding box center [121, 221] width 74 height 10
type input "3"
type input "染髮(041)"
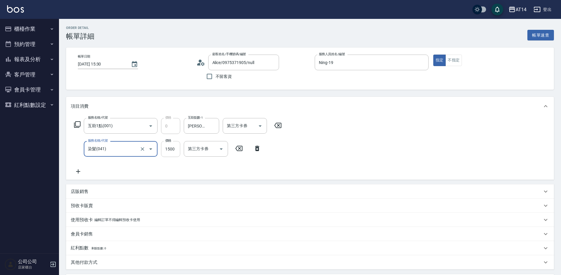
click at [168, 151] on input "1500" at bounding box center [170, 149] width 19 height 16
type input "1"
type input "0"
type input "1649"
type input "3"
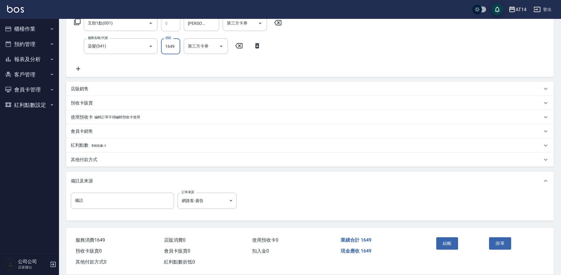
scroll to position [112, 0]
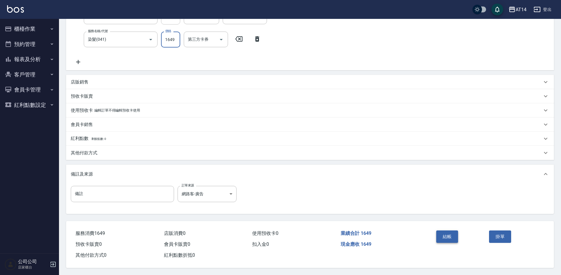
type input "1649"
click at [451, 236] on button "結帳" at bounding box center [448, 237] width 22 height 12
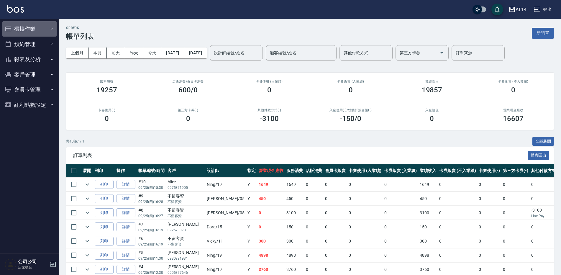
click at [26, 29] on button "櫃檯作業" at bounding box center [29, 28] width 54 height 15
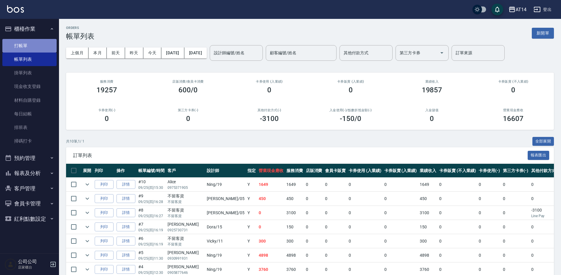
click at [31, 50] on link "打帳單" at bounding box center [29, 46] width 54 height 14
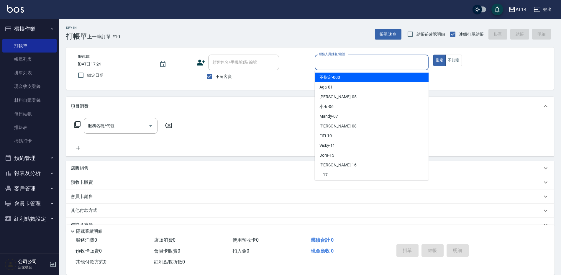
click at [346, 65] on input "服務人員姓名/編號" at bounding box center [372, 62] width 109 height 10
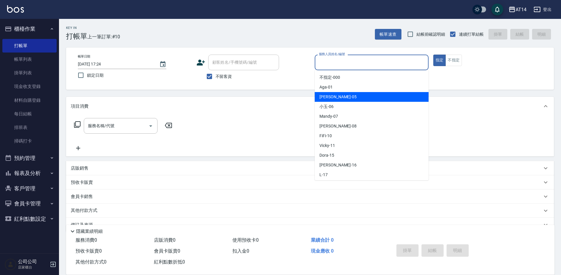
click at [338, 99] on div "Patty -05" at bounding box center [372, 97] width 114 height 10
type input "Patty-05"
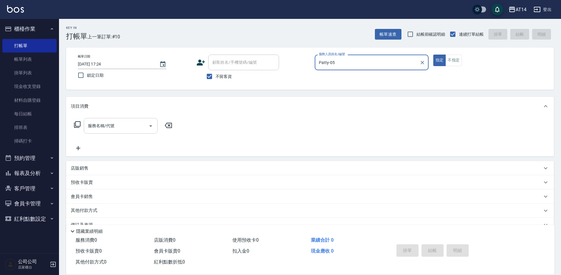
click at [109, 120] on div "服務名稱/代號" at bounding box center [121, 126] width 74 height 16
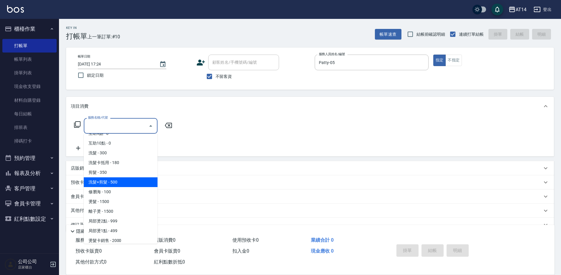
scroll to position [89, 0]
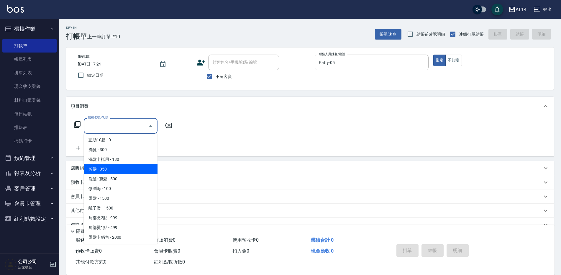
click at [111, 168] on span "剪髮 - 350" at bounding box center [121, 169] width 74 height 10
type input "剪髮(021)"
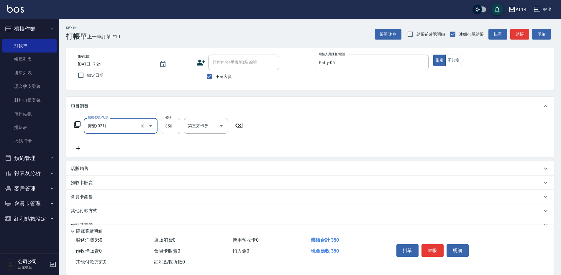
click at [166, 124] on input "350" at bounding box center [170, 126] width 19 height 16
type input "450"
click at [430, 249] on button "結帳" at bounding box center [433, 250] width 22 height 12
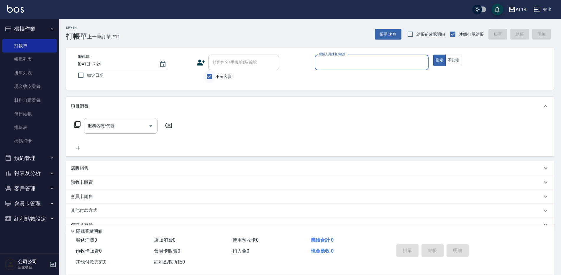
click at [210, 78] on input "不留客資" at bounding box center [209, 76] width 12 height 12
checkbox input "false"
click at [235, 57] on input "顧客姓名/手機號碼/編號" at bounding box center [239, 62] width 57 height 10
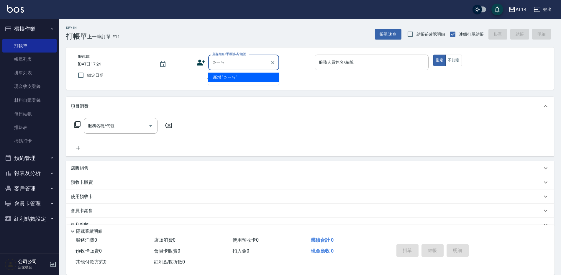
type input "鄰"
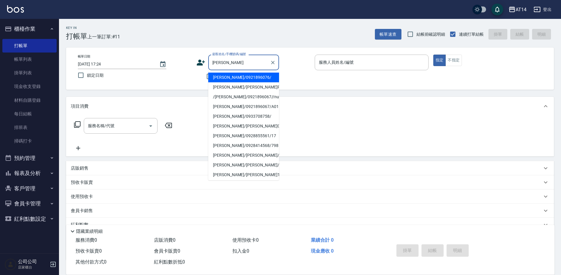
click at [233, 79] on li "[PERSON_NAME]/0921896076/" at bounding box center [243, 78] width 71 height 10
type input "[PERSON_NAME]/0921896076/"
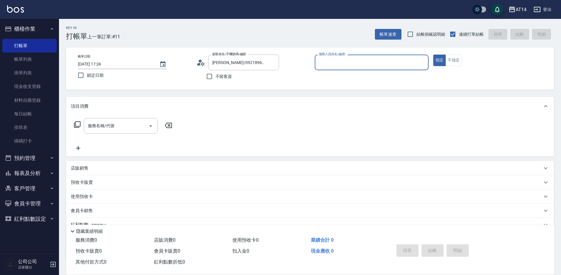
type input "Patty-05"
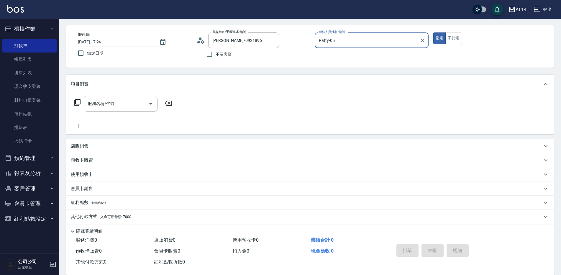
scroll to position [0, 0]
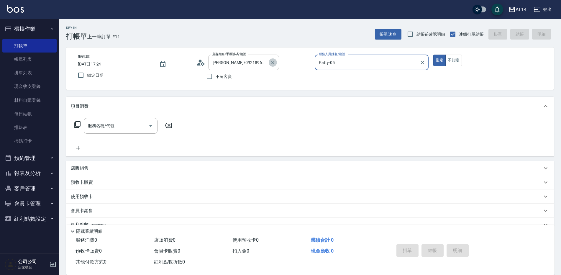
click at [272, 61] on icon "Clear" at bounding box center [273, 63] width 6 height 6
click at [422, 62] on icon "Clear" at bounding box center [423, 63] width 4 height 4
click at [32, 173] on button "報表及分析" at bounding box center [29, 173] width 54 height 15
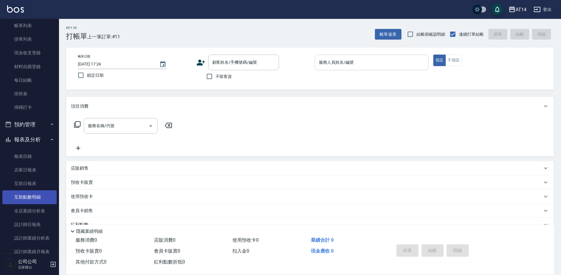
scroll to position [89, 0]
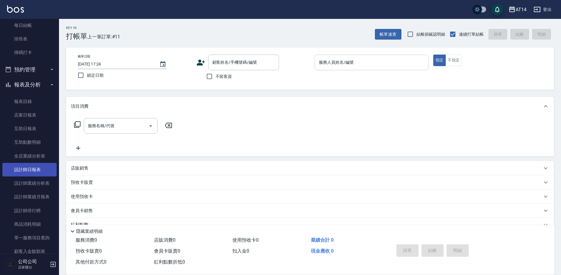
click at [37, 164] on link "設計師日報表" at bounding box center [29, 170] width 54 height 14
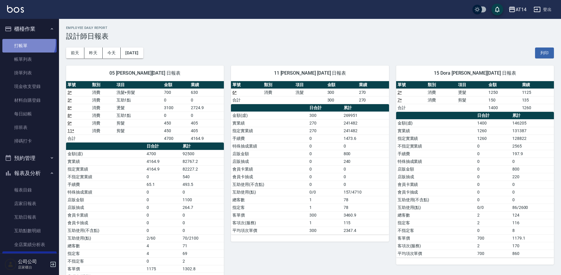
click at [27, 43] on link "打帳單" at bounding box center [29, 46] width 54 height 14
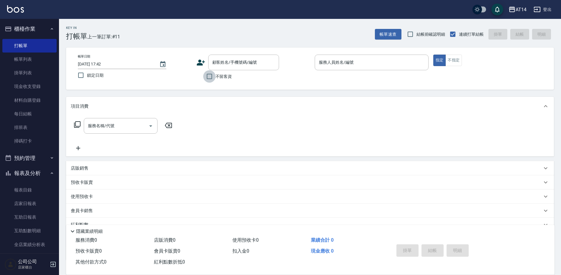
click at [213, 75] on input "不留客資" at bounding box center [209, 76] width 12 height 12
click at [210, 76] on input "不留客資" at bounding box center [209, 76] width 12 height 12
checkbox input "false"
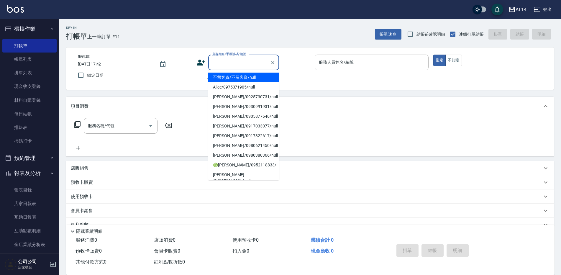
click at [221, 59] on div "顧客姓名/手機號碼/編號 顧客姓名/手機號碼/編號" at bounding box center [243, 63] width 71 height 16
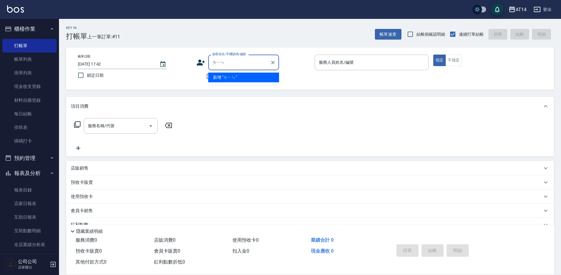
type input "鄰"
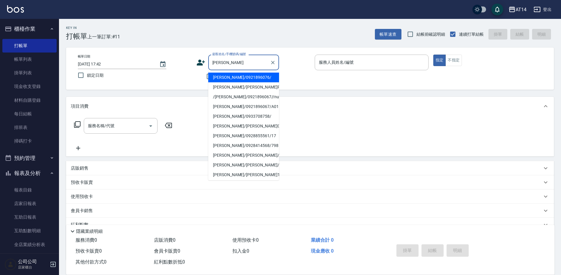
click at [234, 78] on li "[PERSON_NAME]/0921896076/" at bounding box center [243, 78] width 71 height 10
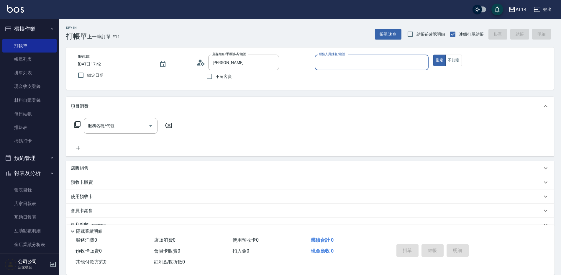
type input "[PERSON_NAME]/0921896076/"
type input "Patty-05"
click at [114, 128] on div "服務名稱/代號 服務名稱/代號" at bounding box center [121, 126] width 74 height 16
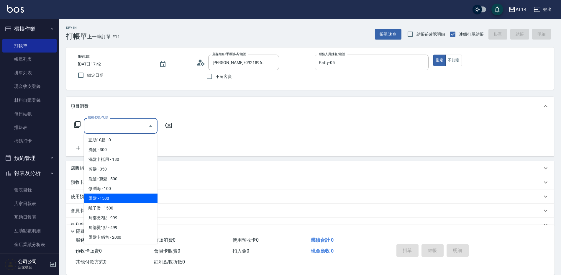
scroll to position [148, 0]
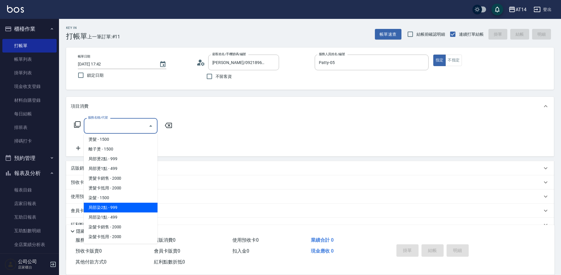
drag, startPoint x: 110, startPoint y: 207, endPoint x: 113, endPoint y: 203, distance: 5.4
click at [110, 207] on span "局部染2點 - 999" at bounding box center [121, 208] width 74 height 10
type input "局部染2點(042)"
type input "2"
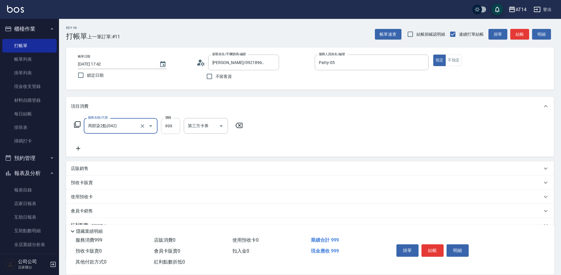
click at [165, 133] on input "999" at bounding box center [170, 126] width 19 height 16
type input "1"
type input "0"
type input "1200"
type input "2"
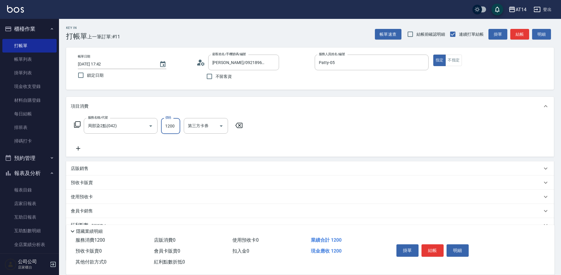
type input "1200"
click at [78, 149] on icon at bounding box center [78, 148] width 4 height 4
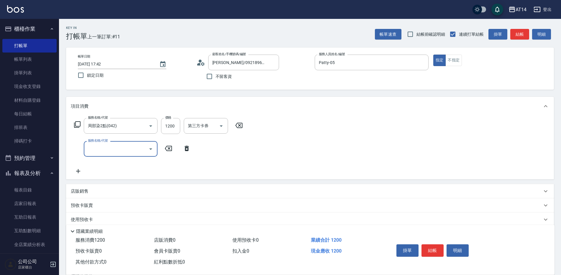
click at [89, 151] on input "服務名稱/代號" at bounding box center [116, 149] width 60 height 10
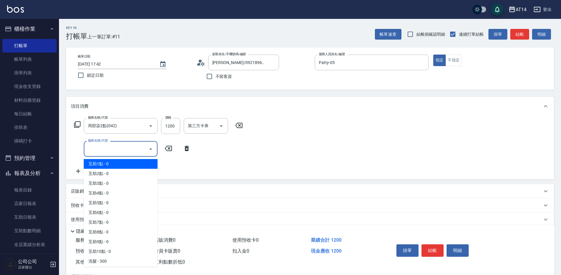
click at [95, 162] on span "互助1點 - 0" at bounding box center [121, 164] width 74 height 10
type input "互助1點(001)"
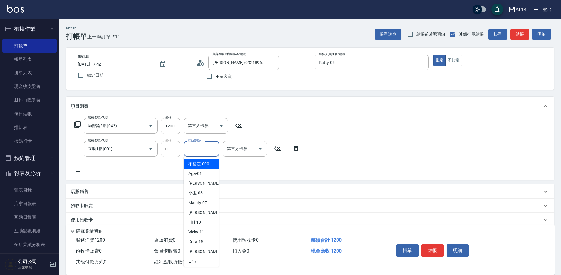
click at [199, 146] on div "互助點數-1 互助點數-1" at bounding box center [201, 149] width 35 height 16
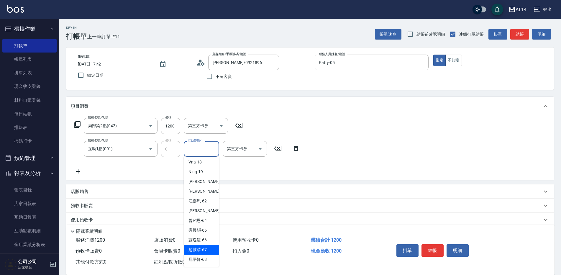
click at [206, 247] on span "[PERSON_NAME]-67" at bounding box center [198, 250] width 18 height 6
type input "趙苡晴-67"
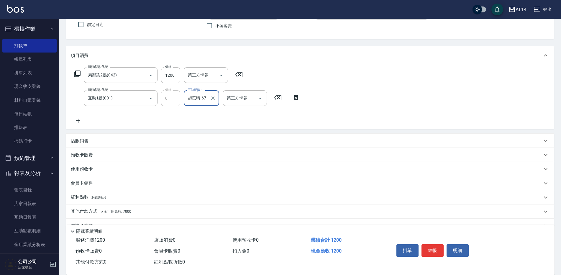
scroll to position [65, 0]
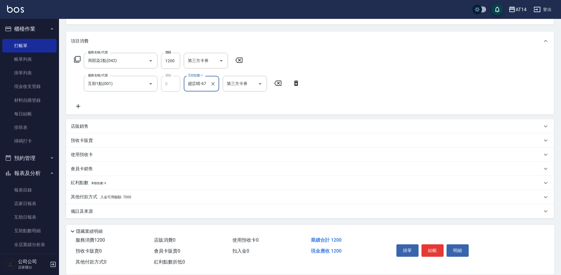
click at [105, 196] on span "入金可用餘額: 7000" at bounding box center [115, 197] width 31 height 4
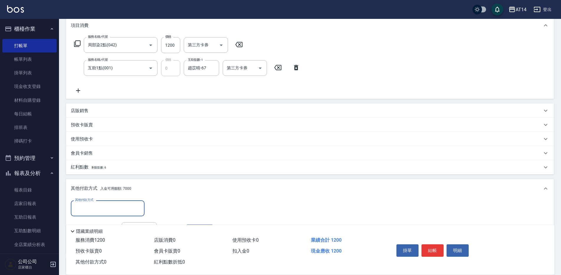
scroll to position [124, 0]
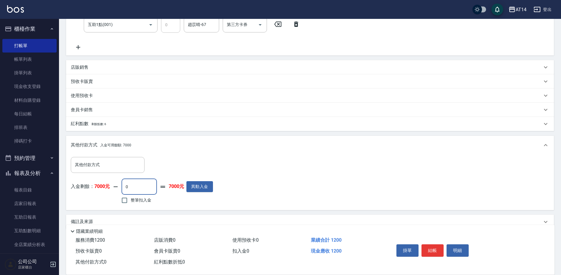
drag, startPoint x: 133, startPoint y: 185, endPoint x: 123, endPoint y: 186, distance: 9.8
click at [123, 186] on input "0" at bounding box center [139, 187] width 35 height 16
type input "1200"
type input "0"
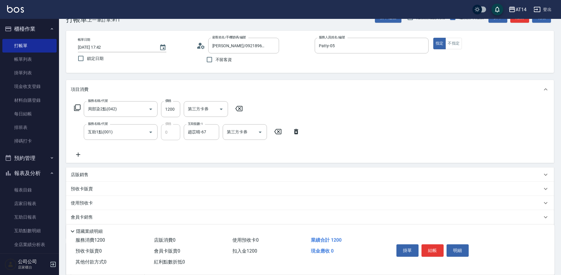
scroll to position [0, 0]
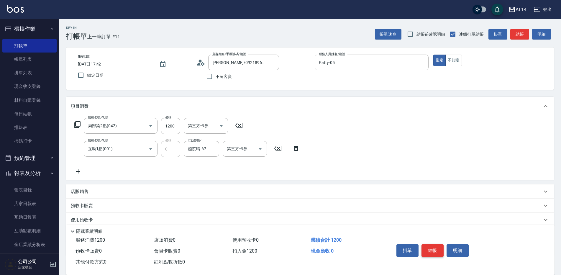
type input "1200"
click at [433, 250] on button "結帳" at bounding box center [433, 250] width 22 height 12
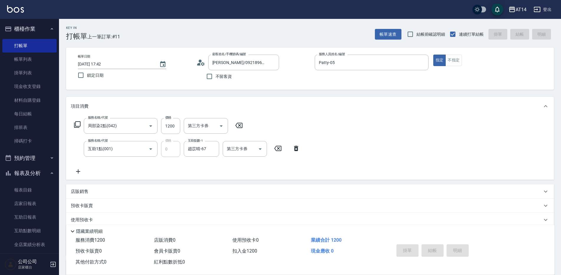
type input "[DATE] 17:43"
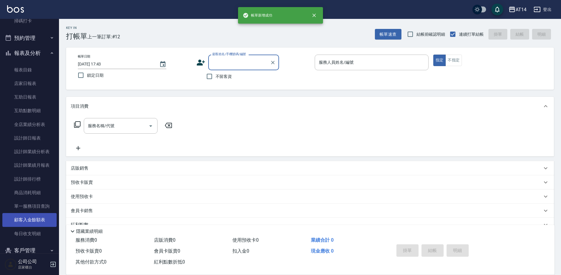
scroll to position [148, 0]
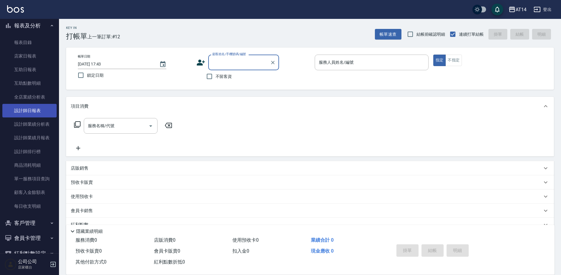
click at [38, 110] on link "設計師日報表" at bounding box center [29, 111] width 54 height 14
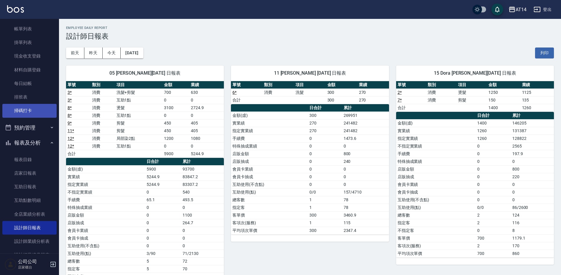
scroll to position [30, 0]
click at [50, 143] on icon "button" at bounding box center [52, 143] width 5 height 5
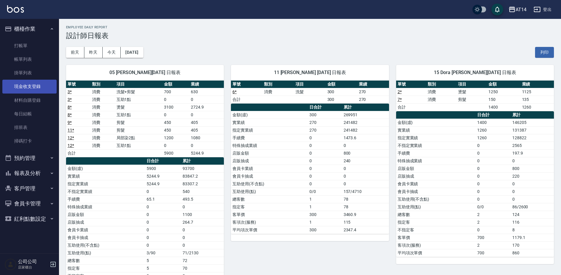
scroll to position [0, 0]
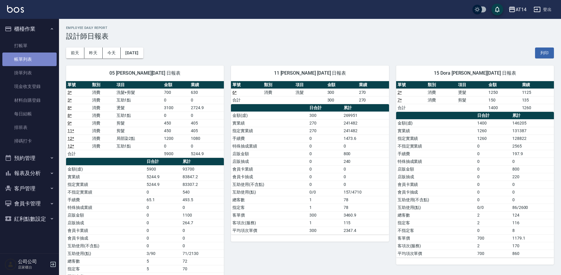
click at [27, 61] on link "帳單列表" at bounding box center [29, 60] width 54 height 14
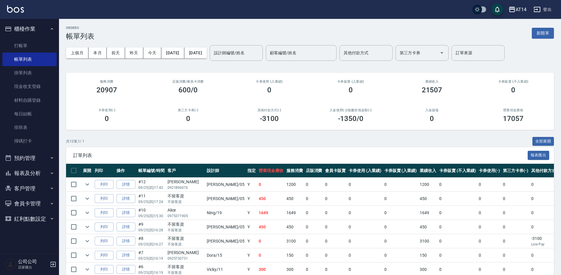
click at [33, 169] on button "報表及分析" at bounding box center [29, 173] width 54 height 15
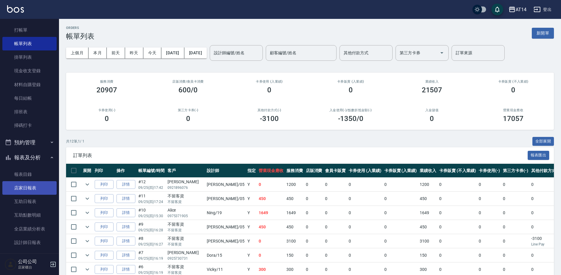
scroll to position [30, 0]
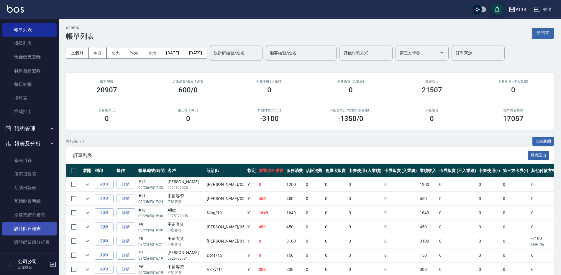
click at [32, 225] on link "設計師日報表" at bounding box center [29, 229] width 54 height 14
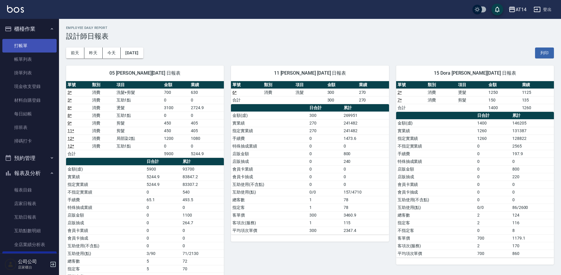
click at [10, 42] on link "打帳單" at bounding box center [29, 46] width 54 height 14
